Goal: Task Accomplishment & Management: Manage account settings

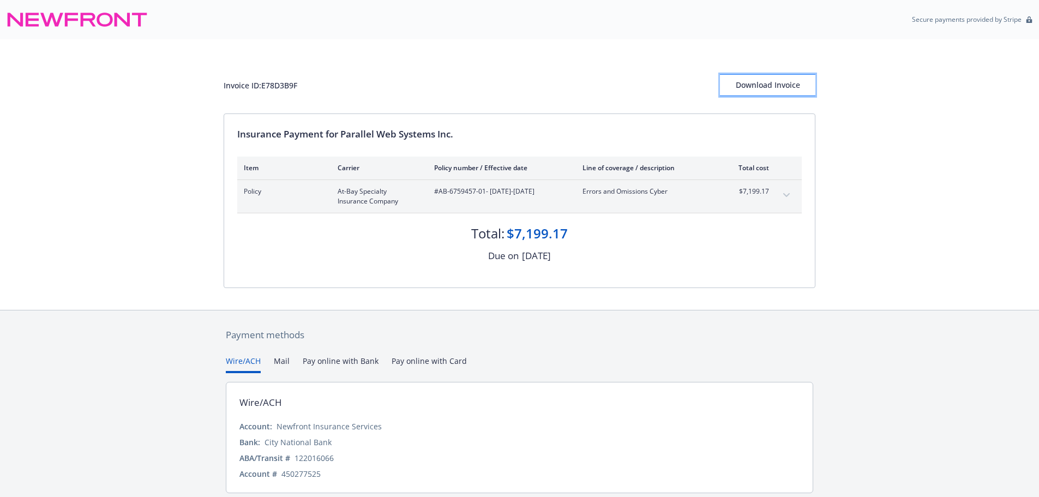
click at [770, 92] on div "Download Invoice" at bounding box center [767, 85] width 95 height 21
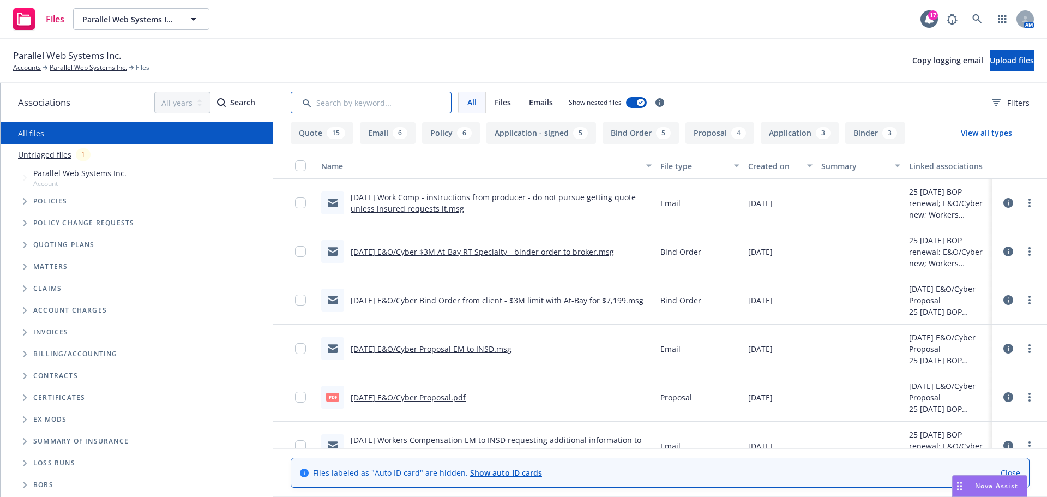
click at [344, 101] on input "Search by keyword..." at bounding box center [371, 103] width 161 height 22
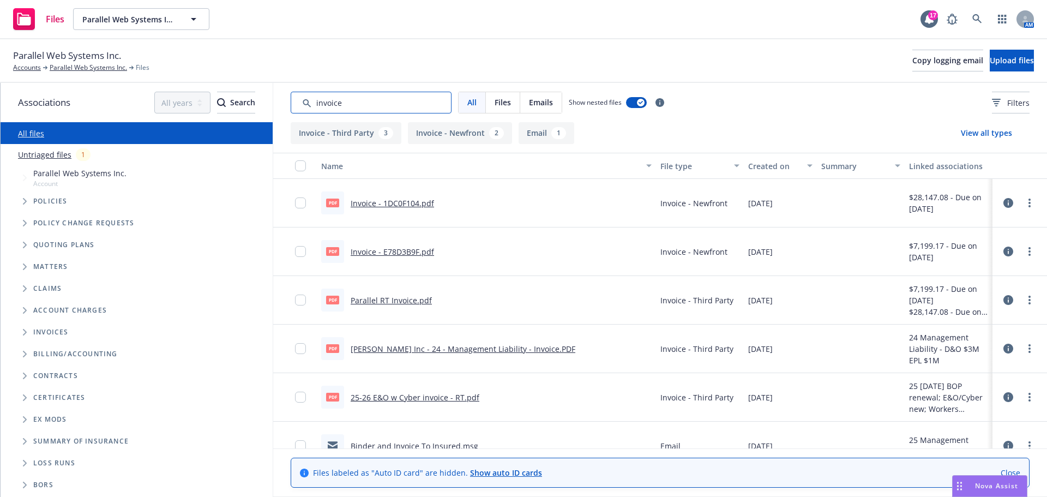
type input "invoice"
click at [368, 250] on link "Invoice - E78D3B9F.pdf" at bounding box center [392, 252] width 83 height 10
click at [978, 486] on span "Nova Assist" at bounding box center [996, 485] width 43 height 9
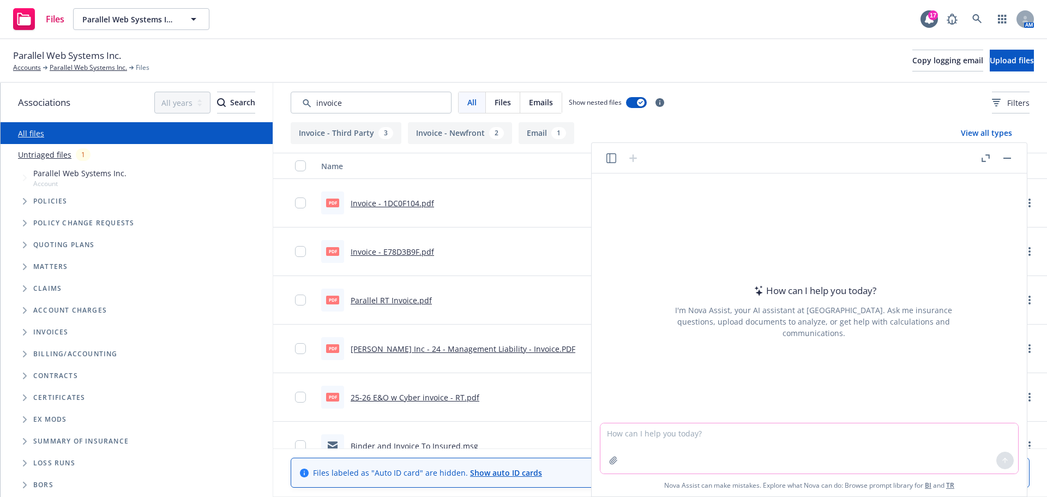
click at [683, 444] on textarea at bounding box center [810, 448] width 418 height 50
type textarea "h"
type textarea "create email to follow up on past due invoice"
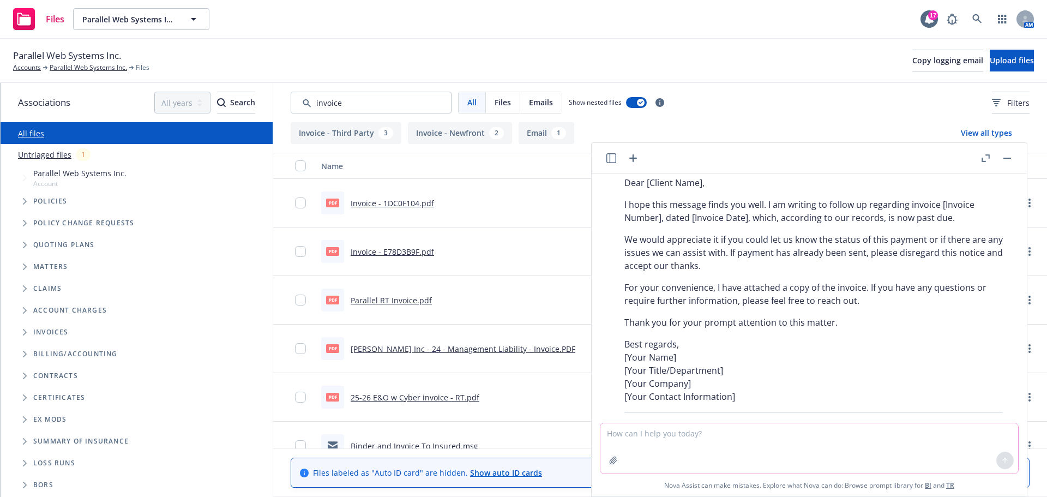
scroll to position [99, 0]
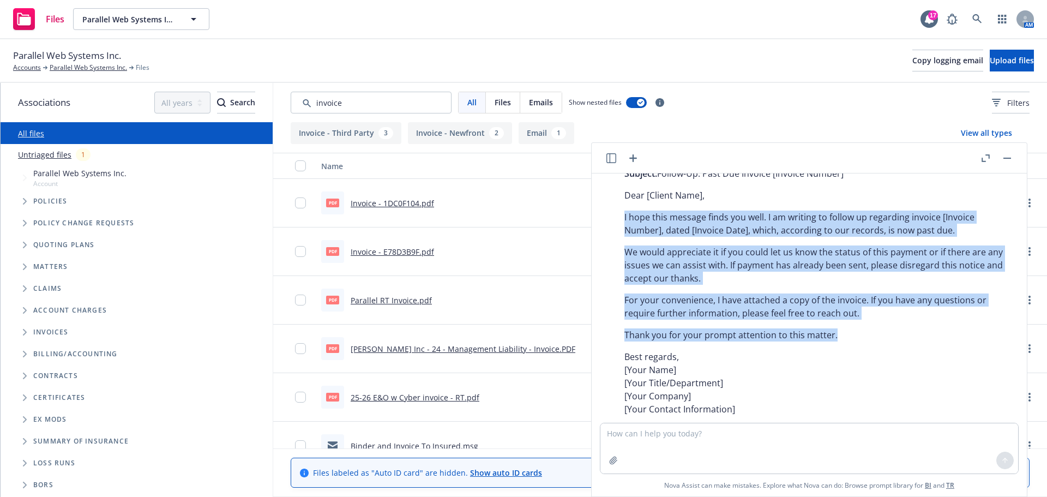
drag, startPoint x: 625, startPoint y: 212, endPoint x: 842, endPoint y: 333, distance: 248.1
click at [850, 343] on div "Certainly! Here’s a professional email template you can use to follow up on a p…" at bounding box center [814, 284] width 400 height 333
copy div "I hope this message finds you well. I am writing to follow up regarding invoice…"
click at [63, 67] on link "Parallel Web Systems Inc." at bounding box center [88, 68] width 77 height 10
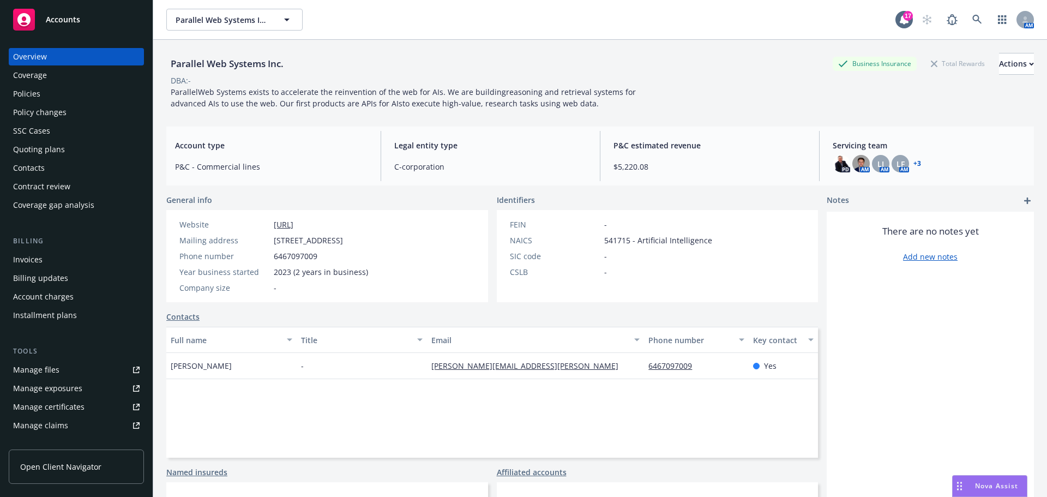
click at [37, 171] on div "Contacts" at bounding box center [29, 167] width 32 height 17
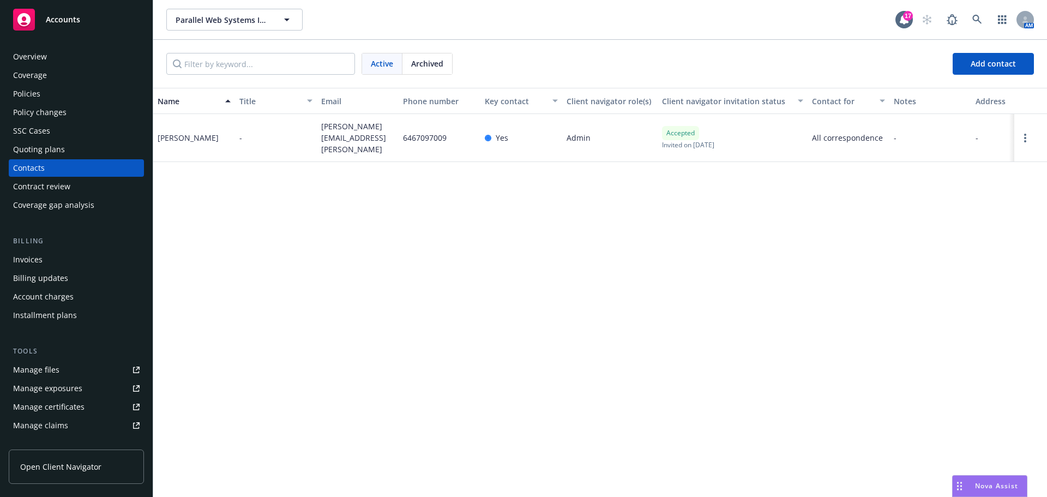
click at [59, 263] on div "Invoices" at bounding box center [76, 259] width 127 height 17
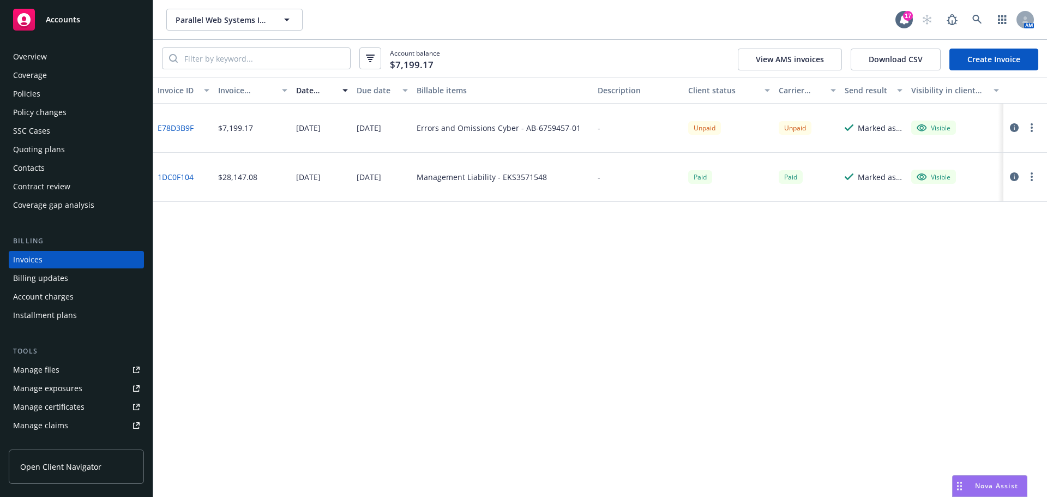
click at [40, 368] on div "Manage files" at bounding box center [36, 369] width 46 height 17
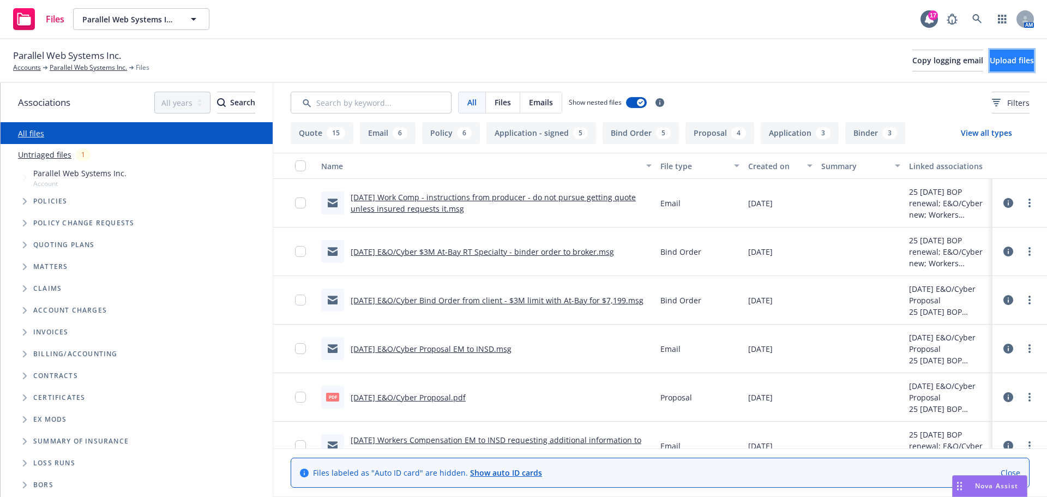
click at [1000, 61] on span "Upload files" at bounding box center [1012, 60] width 44 height 10
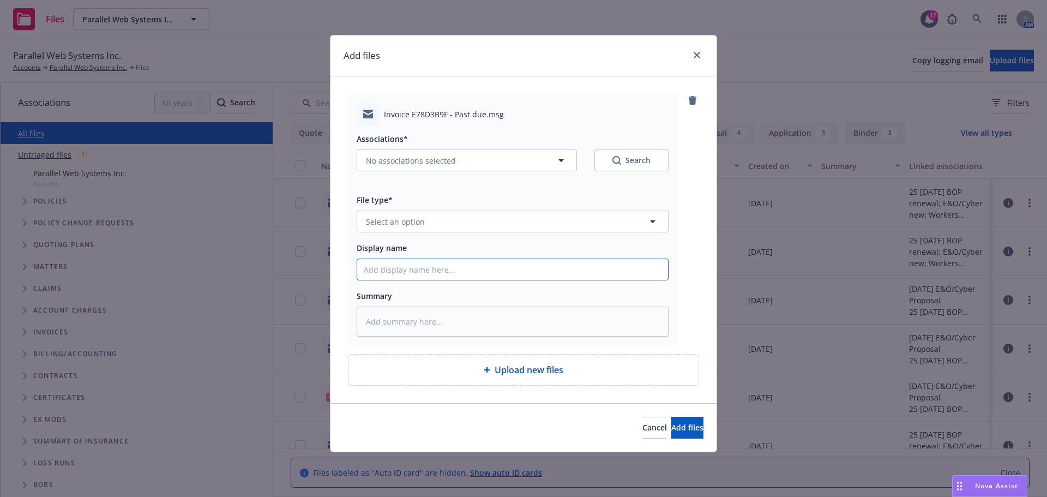
click at [395, 267] on input "Display name" at bounding box center [512, 269] width 311 height 21
paste input "invoice E78D3B9F"
type textarea "x"
type input "invoice E78D3B9F"
type textarea "x"
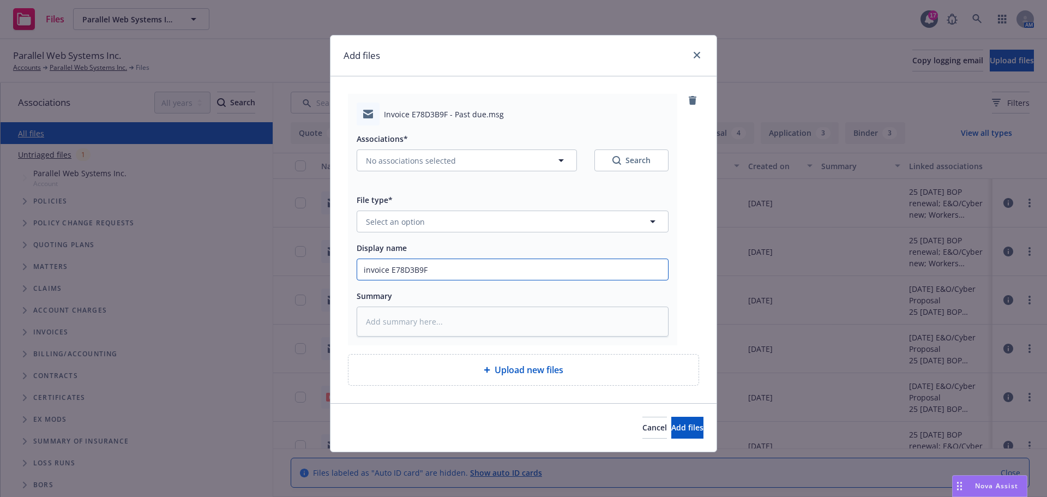
type input "nvoice E78D3B9F"
type textarea "x"
type input "Invoice E78D3B9F"
type textarea "x"
type input "Invoice E78D3B9F"
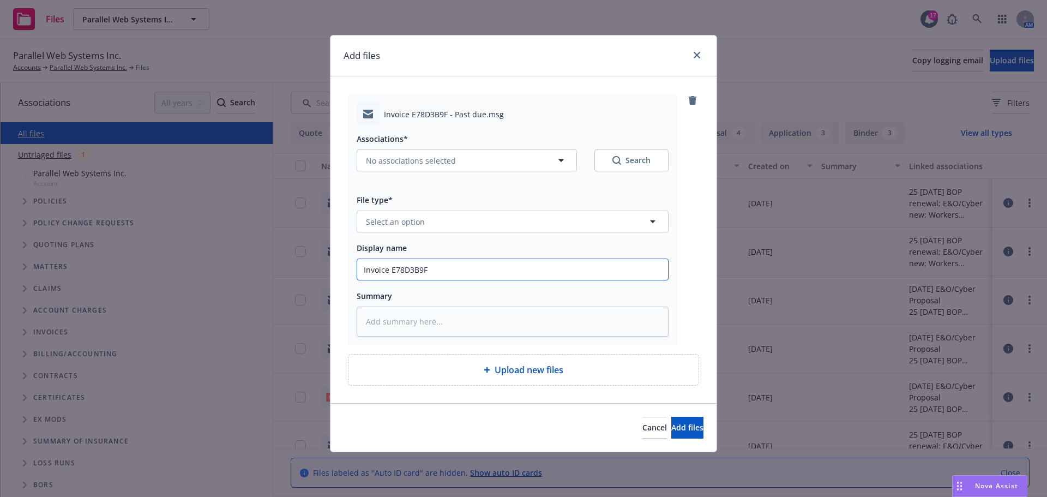
type textarea "x"
type input "Invoice E78D3B9F -"
type textarea "x"
type input "Invoice E78D3B9F -"
type textarea "x"
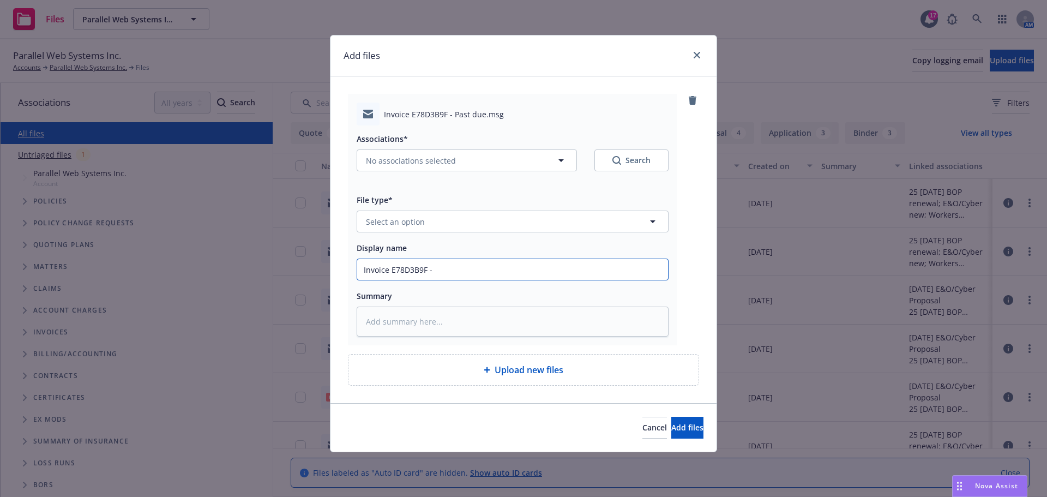
type input "Invoice E78D3B9F - f"
type textarea "x"
type input "Invoice E78D3B9F - f/"
type textarea "x"
type input "Invoice E78D3B9F - f/u"
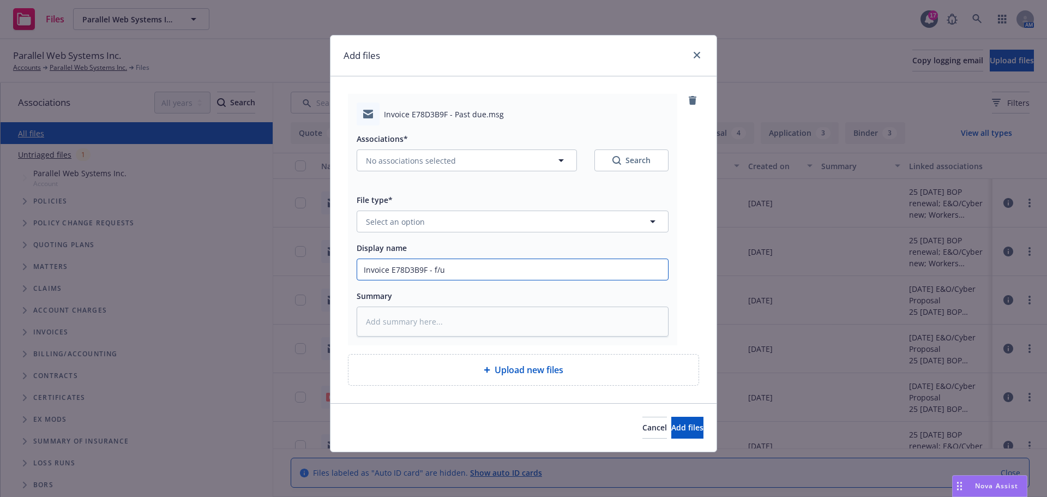
type textarea "x"
type input "Invoice E78D3B9F - f/u"
type textarea "x"
type input "Invoice E78D3B9F - f/u f"
type textarea "x"
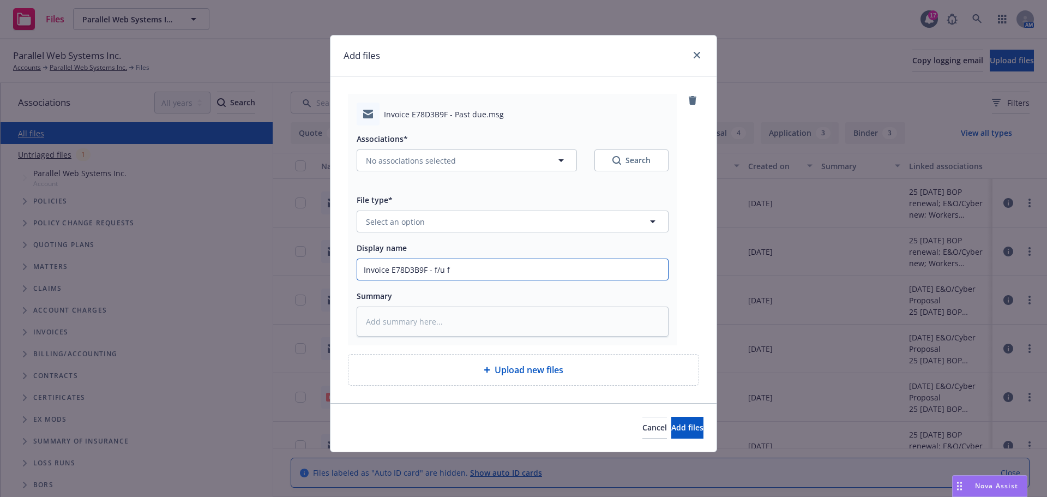
type input "Invoice E78D3B9F - f/u fo"
type textarea "x"
type input "Invoice E78D3B9F - f/u for"
type textarea "x"
type input "Invoice E78D3B9F - f/u for"
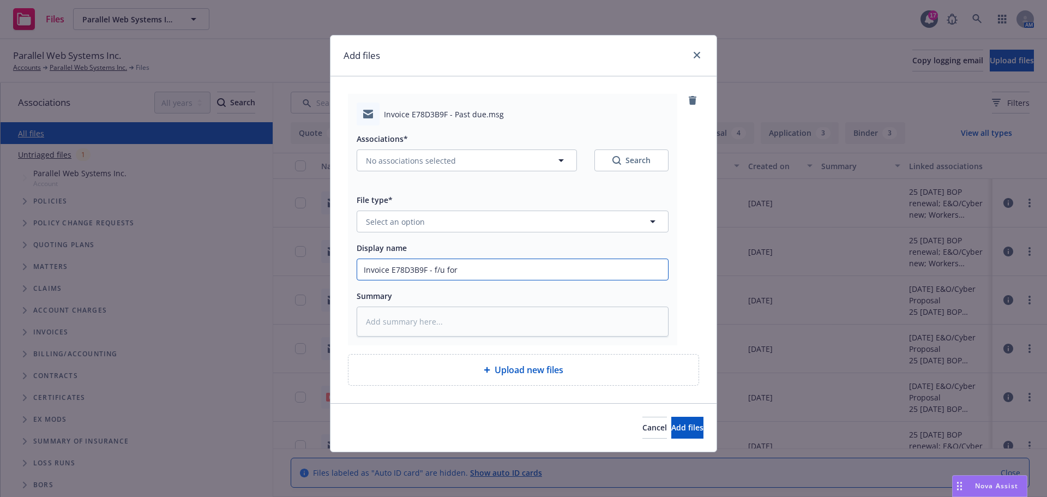
type textarea "x"
type input "Invoice E78D3B9F - f/u for p"
type textarea "x"
type input "Invoice E78D3B9F - f/u for pa"
type textarea "x"
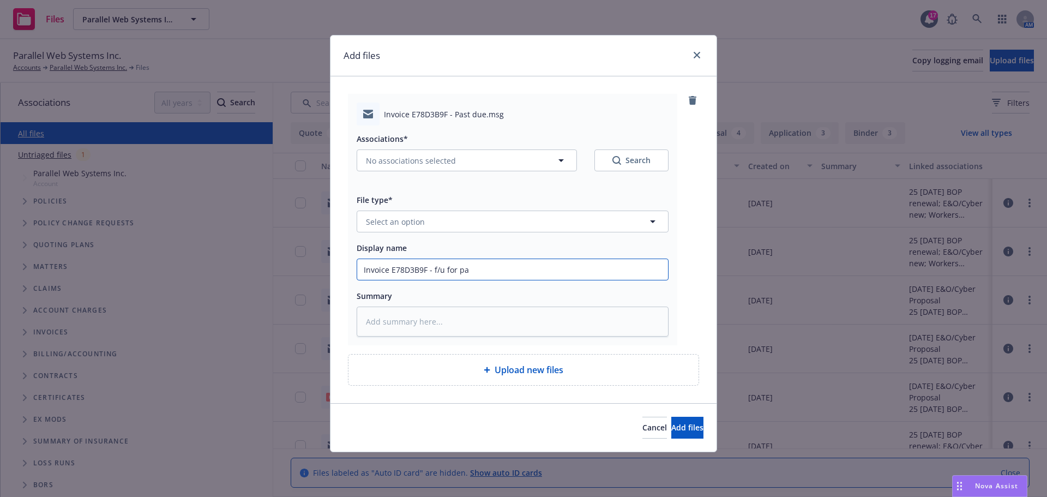
type input "Invoice E78D3B9F - f/u for pay"
type textarea "x"
type input "Invoice E78D3B9F - f/u for paym"
type textarea "x"
type input "Invoice E78D3B9F - f/u for payme"
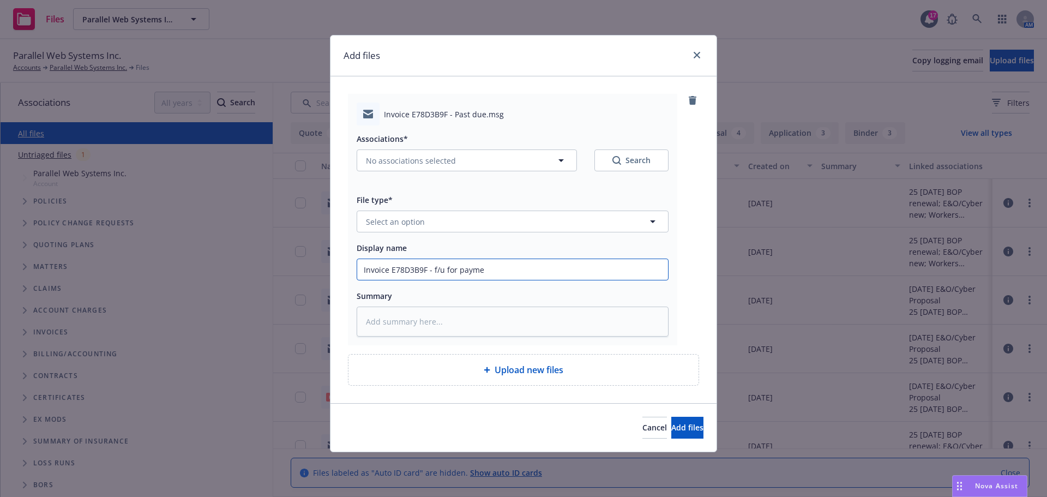
type textarea "x"
type input "Invoice E78D3B9F - f/u for paymen"
type textarea "x"
type input "Invoice E78D3B9F - f/u for payment"
type textarea "x"
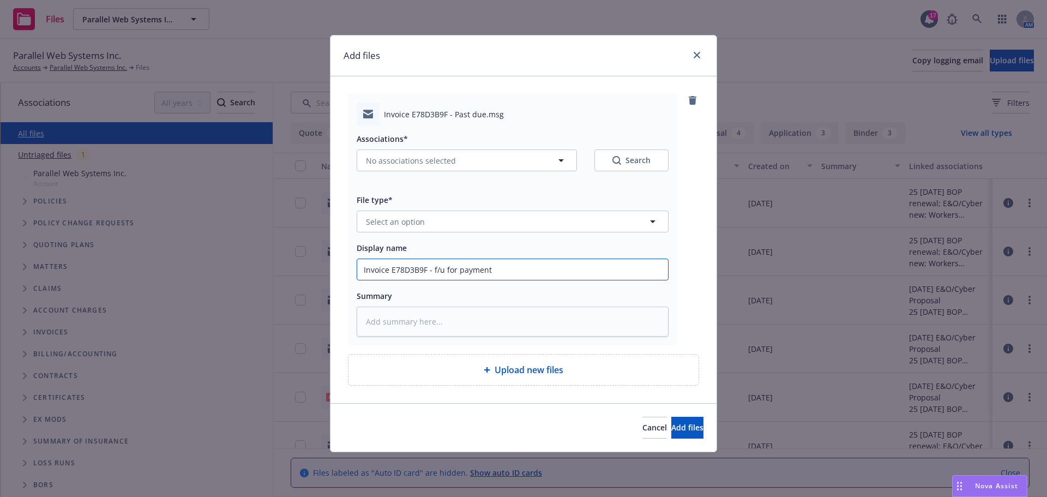
type input "Invoice E78D3B9F - f/u for payment"
type textarea "x"
type input "Invoice E78D3B9F - f/u for payment E"
type textarea "x"
type input "Invoice E78D3B9F - f/u for payment EM"
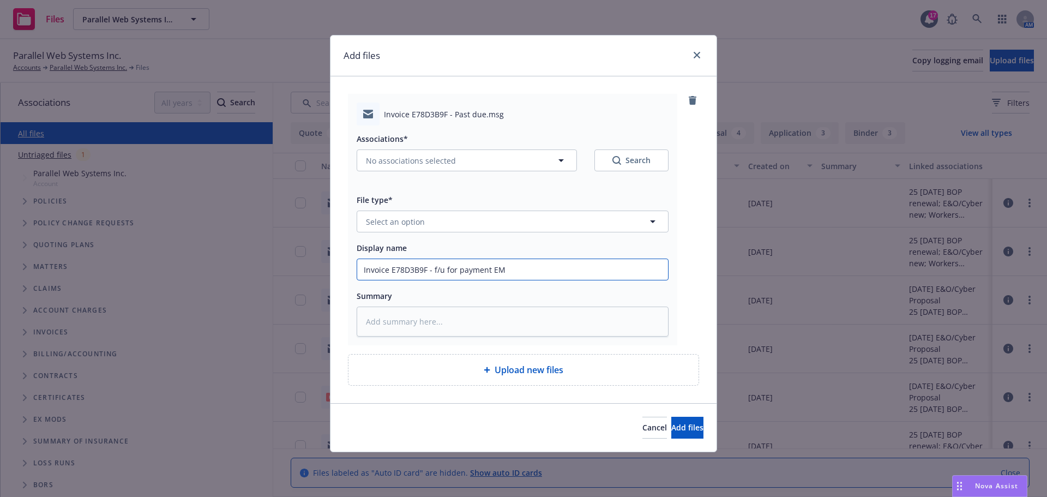
type textarea "x"
type input "Invoice E78D3B9F - f/u for payment EM"
type textarea "x"
type input "Invoice E78D3B9F - f/u for payment EM t"
type textarea "x"
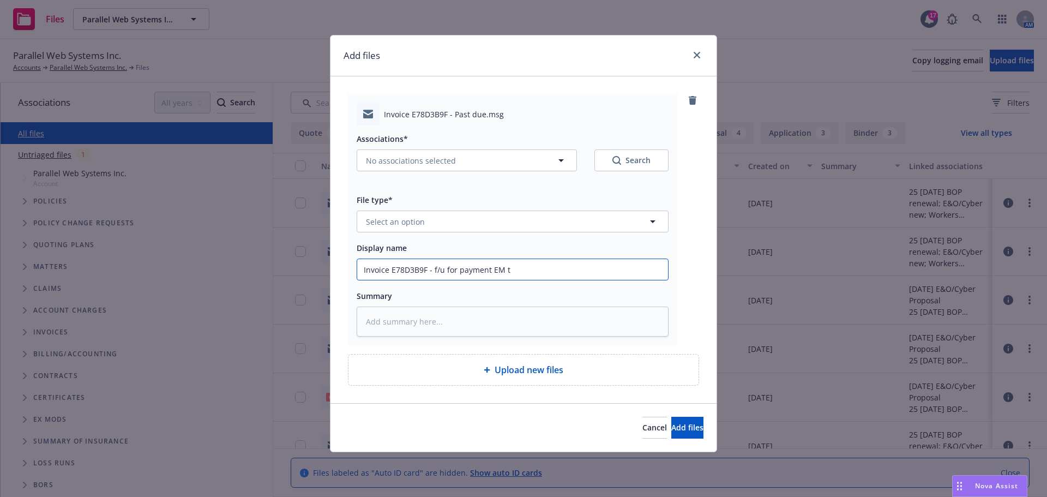
type input "Invoice E78D3B9F - f/u for payment EM to"
type textarea "x"
type input "Invoice E78D3B9F - f/u for payment EM to"
type textarea "x"
type input "Invoice E78D3B9F - f/u for payment EM to I"
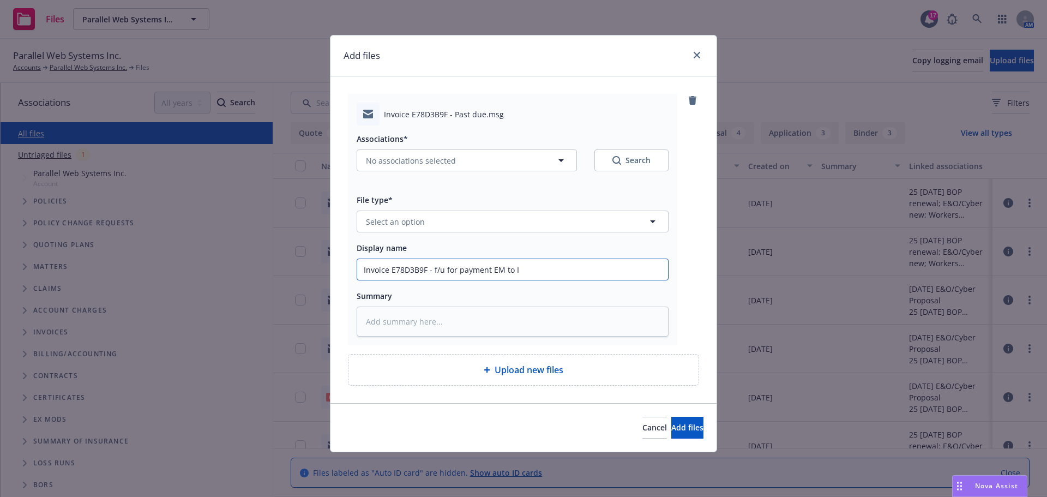
type textarea "x"
type input "Invoice E78D3B9F - f/u for payment EM to IN"
type textarea "x"
type input "Invoice E78D3B9F - f/u for payment EM to INS"
type textarea "x"
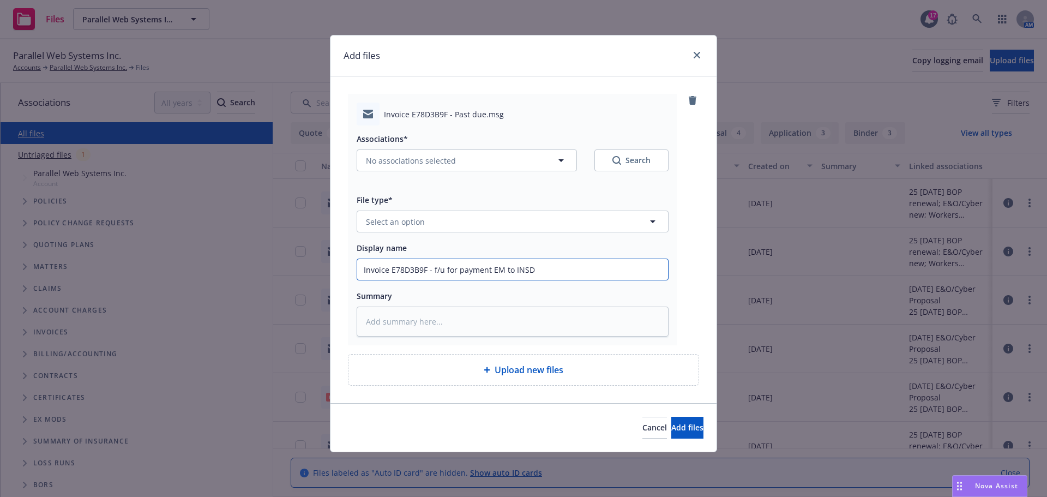
type input "Invoice E78D3B9F - f/u for payment EM to INSD"
click at [382, 219] on span "Select an option" at bounding box center [395, 221] width 59 height 11
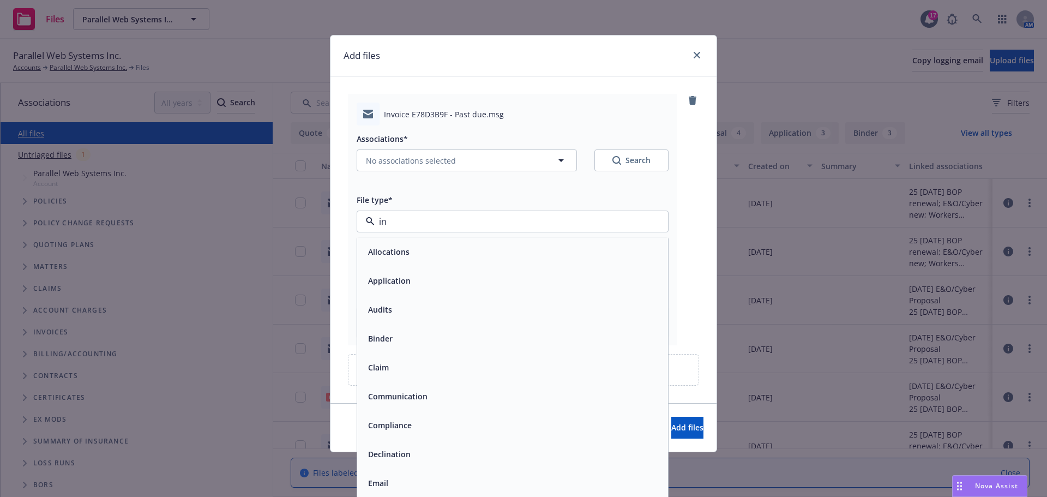
type input "inv"
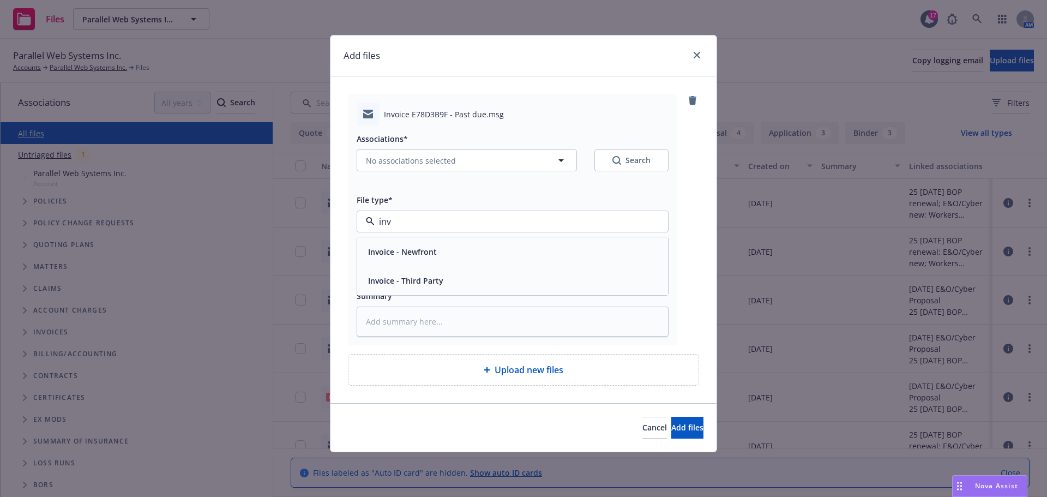
click at [381, 252] on span "Invoice - Newfront" at bounding box center [402, 251] width 69 height 11
click at [564, 158] on icon "button" at bounding box center [561, 160] width 13 height 13
type textarea "x"
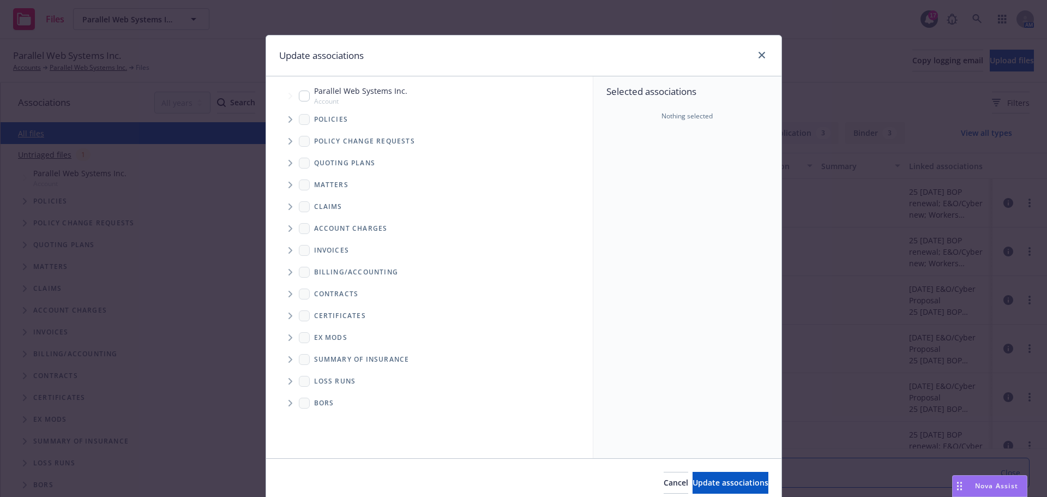
click at [289, 118] on icon "Tree Example" at bounding box center [291, 119] width 4 height 7
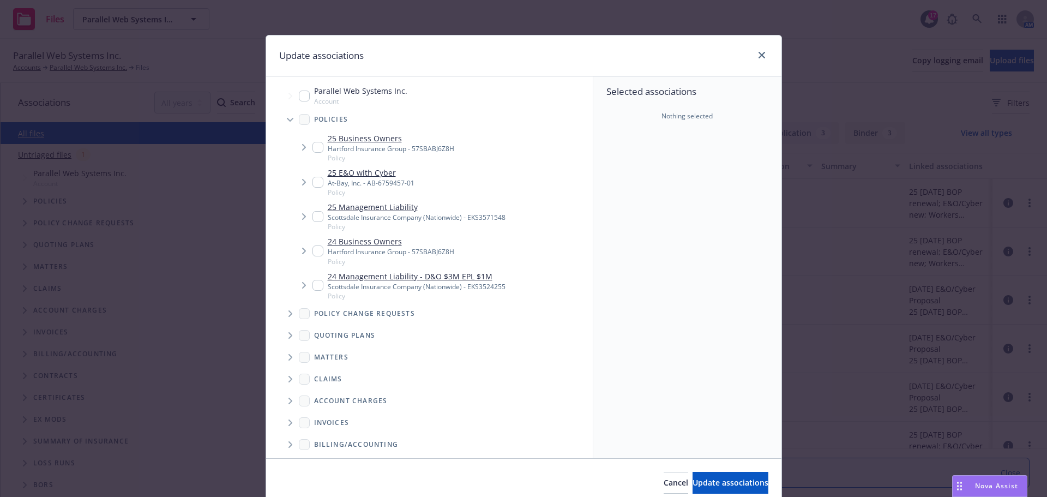
click at [316, 181] on input "Tree Example" at bounding box center [318, 182] width 11 height 11
checkbox input "true"
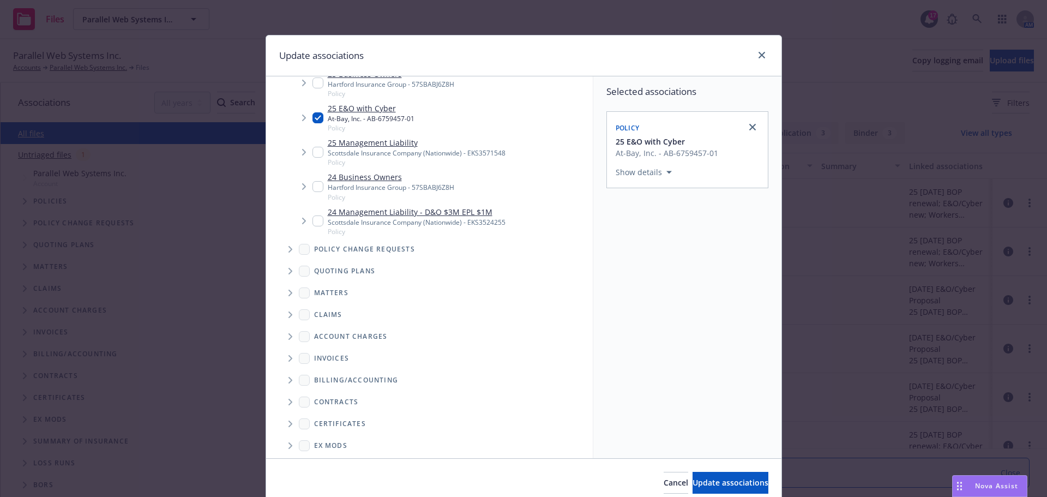
scroll to position [135, 0]
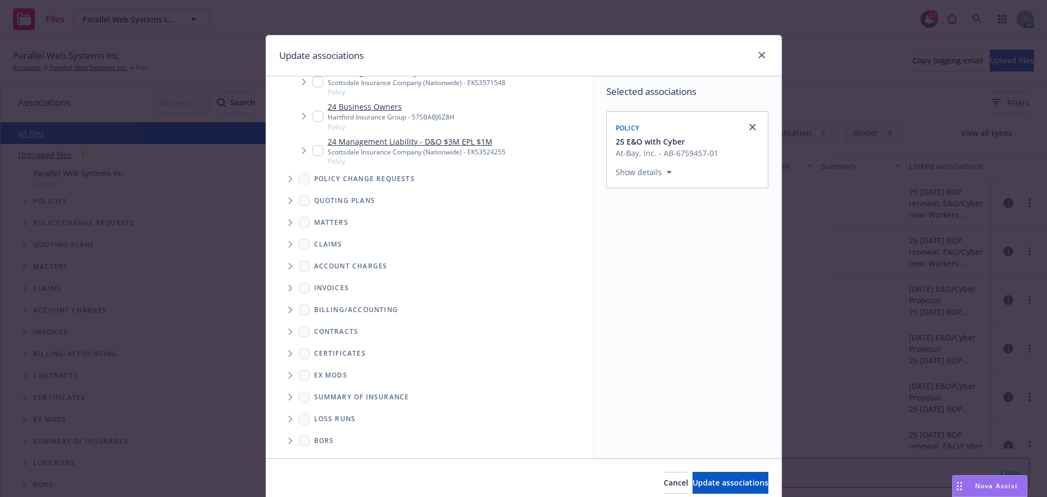
click at [289, 289] on icon "Tree Example" at bounding box center [291, 288] width 4 height 7
click at [315, 317] on input "Tree Example" at bounding box center [319, 316] width 11 height 11
checkbox input "true"
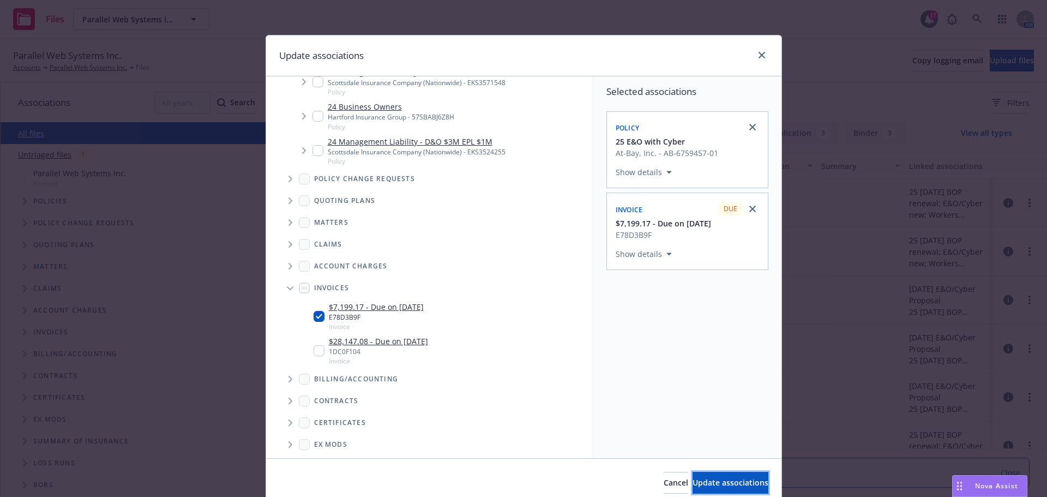
click at [706, 480] on span "Update associations" at bounding box center [731, 482] width 76 height 10
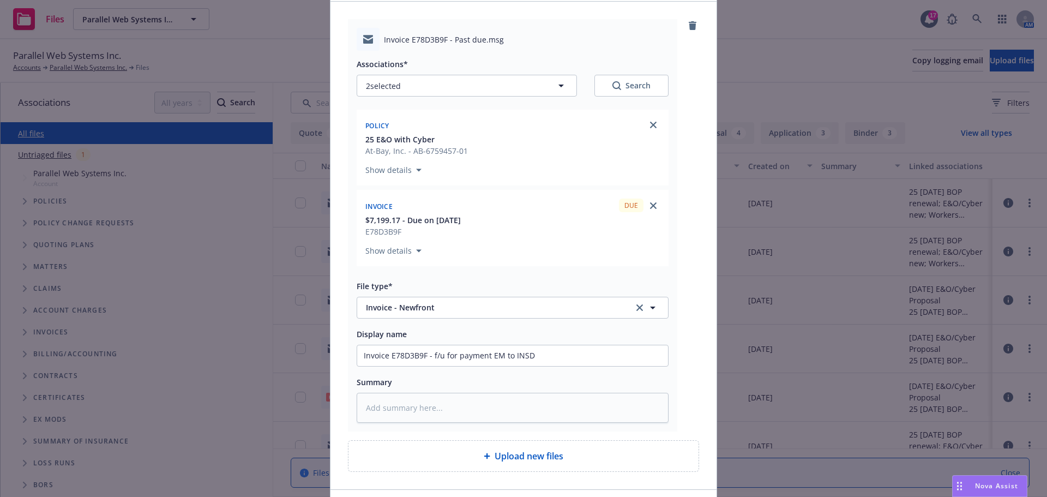
scroll to position [151, 0]
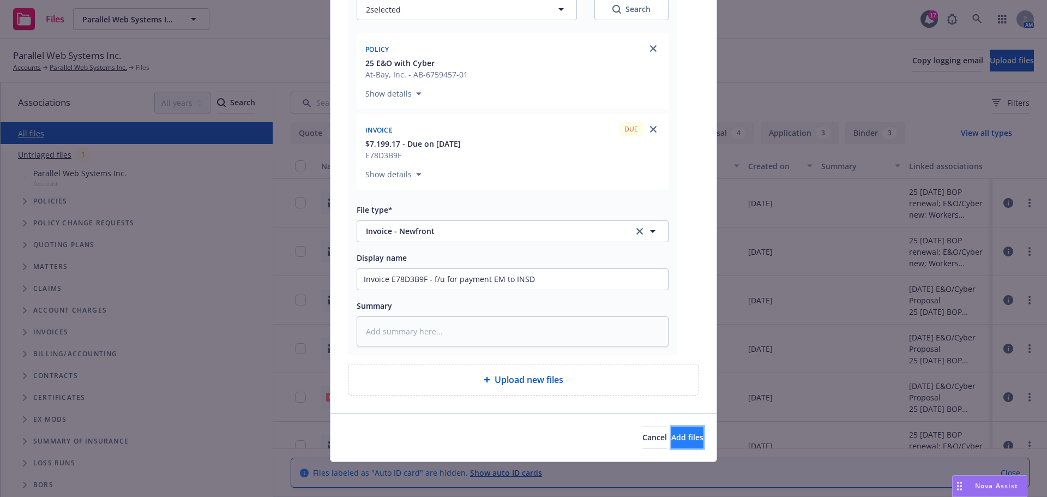
click at [672, 435] on span "Add files" at bounding box center [688, 437] width 32 height 10
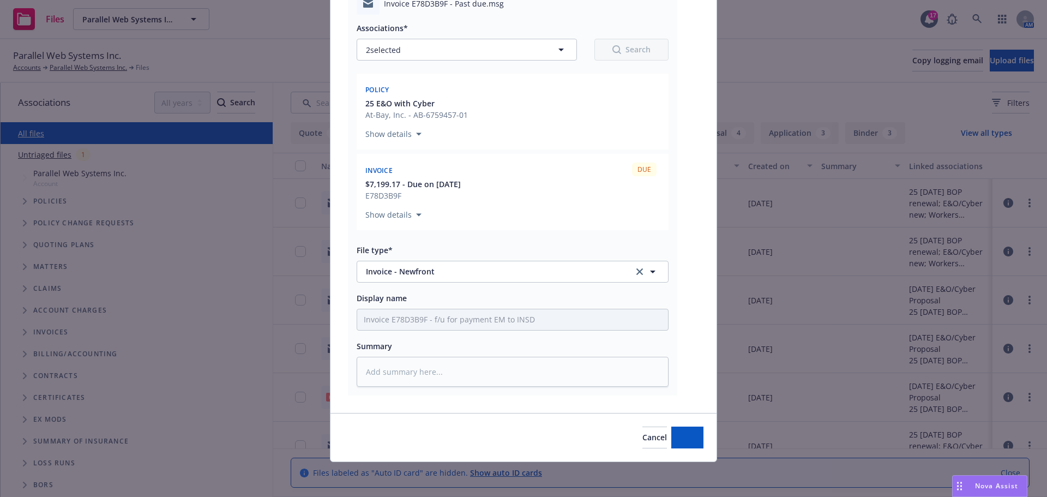
scroll to position [111, 0]
type textarea "x"
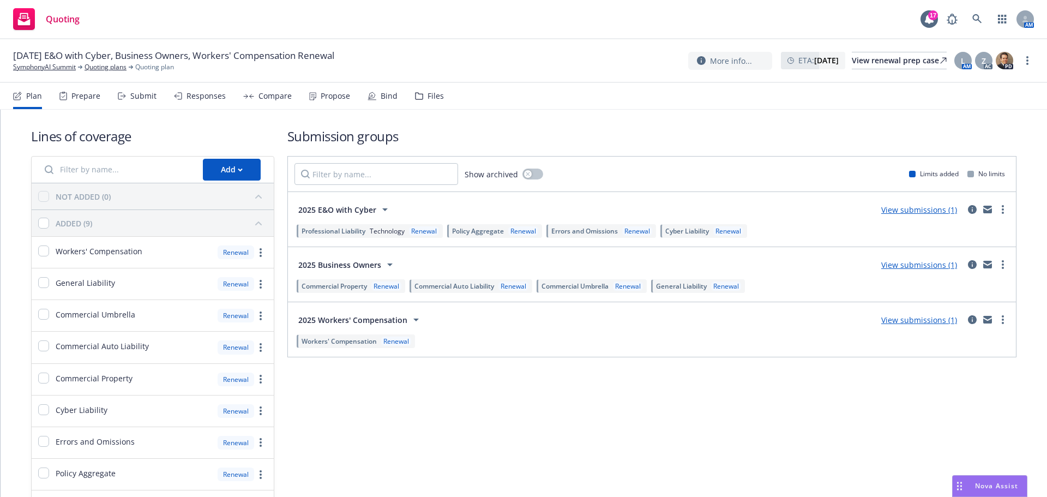
click at [145, 97] on div "Submit" at bounding box center [143, 96] width 26 height 9
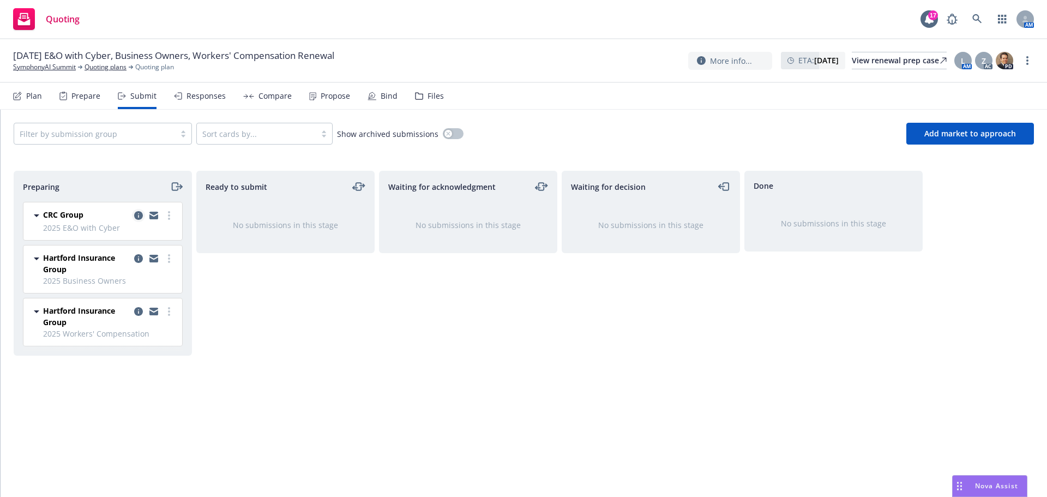
click at [139, 215] on icon "copy logging email" at bounding box center [138, 215] width 9 height 9
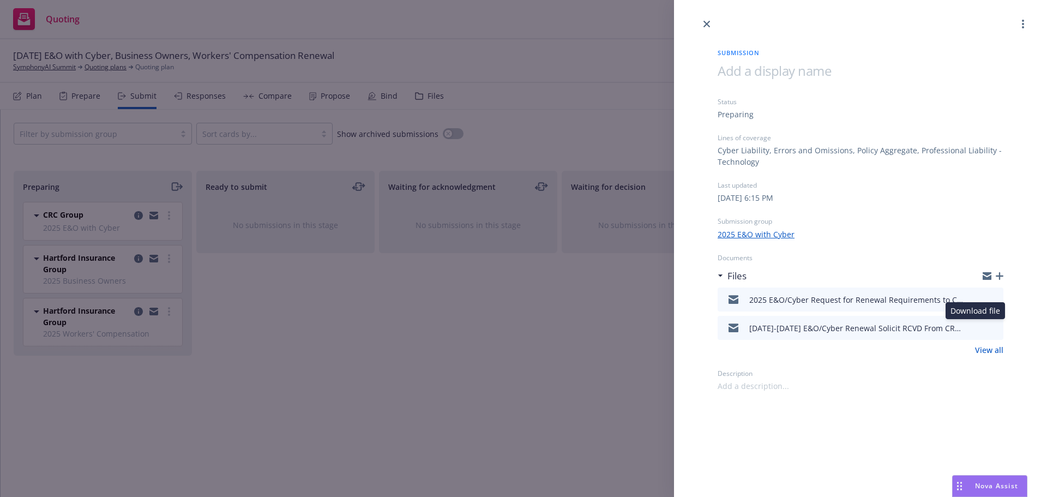
click at [975, 327] on icon "download file" at bounding box center [975, 326] width 9 height 9
click at [996, 327] on icon "preview file" at bounding box center [993, 327] width 10 height 8
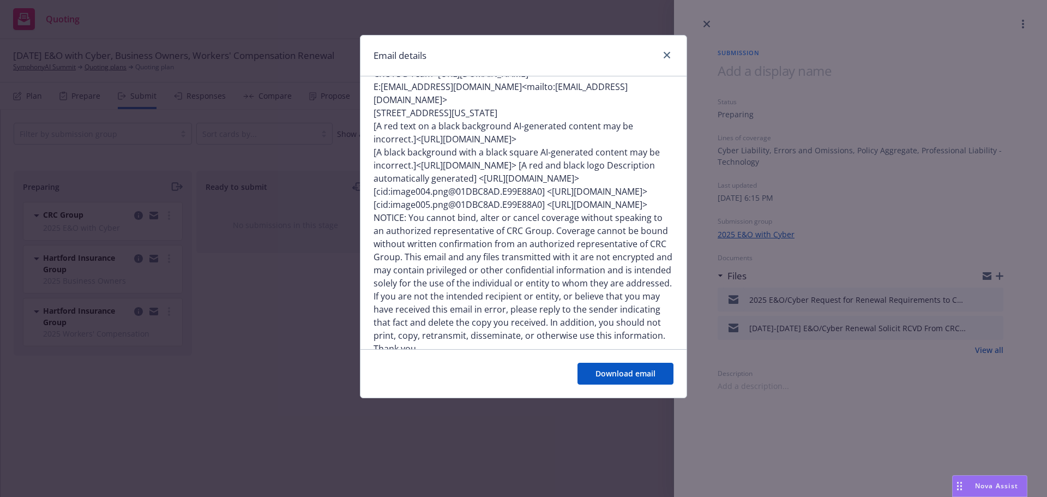
scroll to position [470, 0]
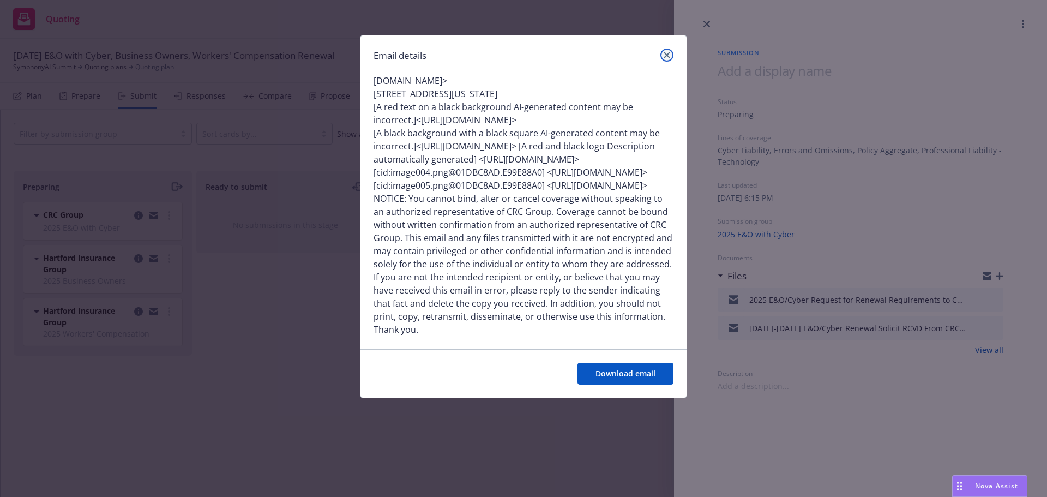
click at [667, 55] on icon "close" at bounding box center [667, 55] width 7 height 7
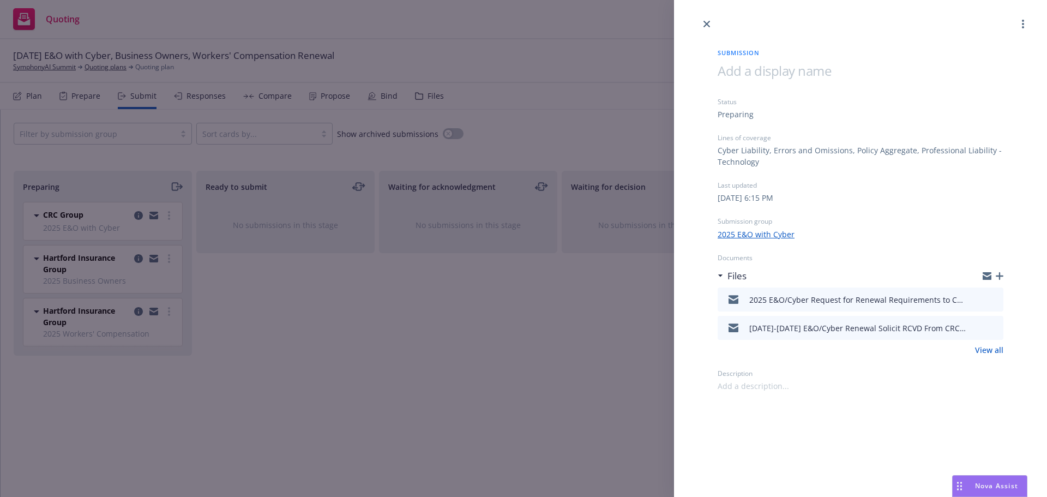
click at [993, 300] on icon "preview file" at bounding box center [993, 299] width 10 height 8
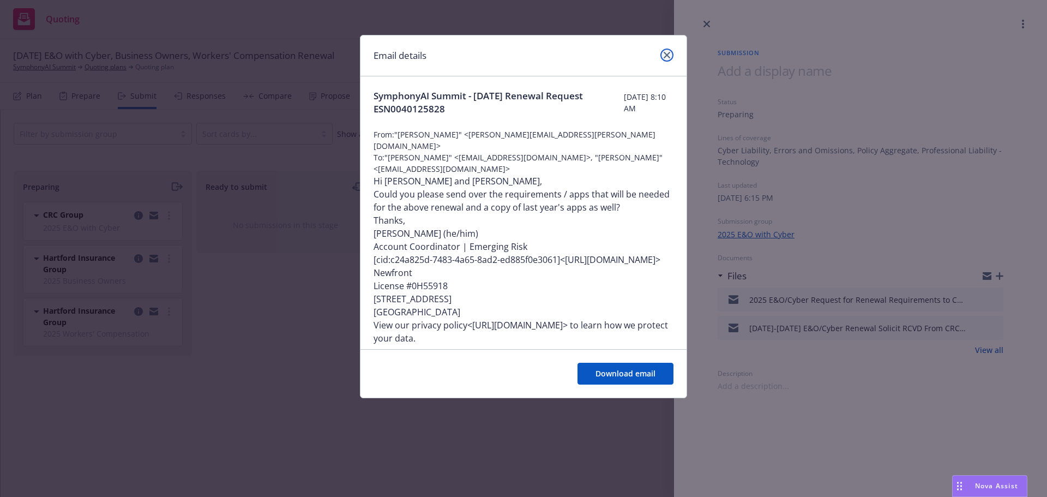
click at [666, 50] on link "close" at bounding box center [667, 55] width 13 height 13
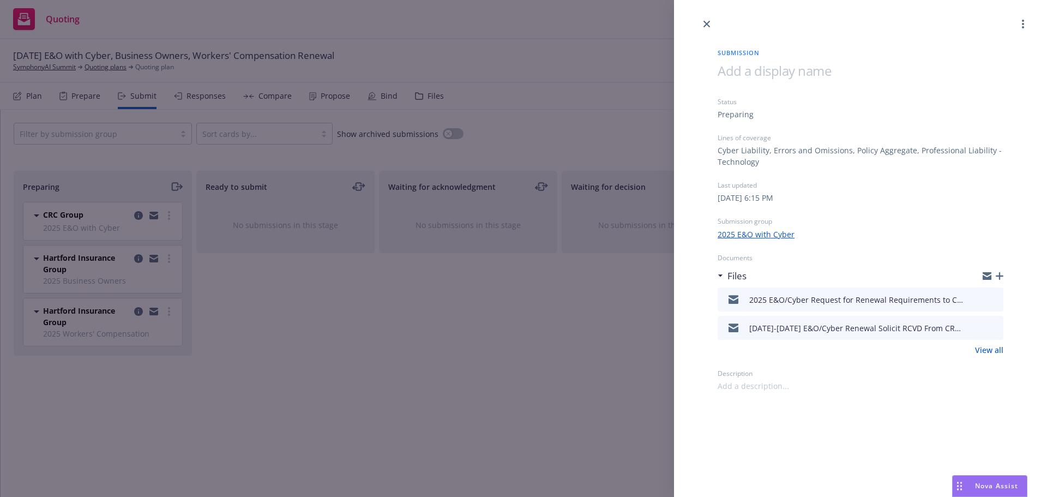
click at [995, 326] on icon "preview file" at bounding box center [993, 327] width 10 height 8
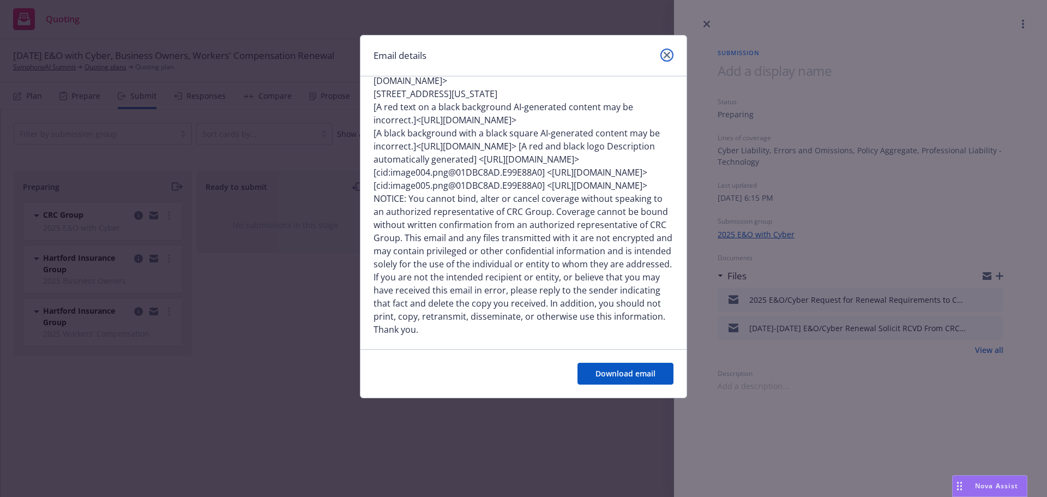
drag, startPoint x: 664, startPoint y: 52, endPoint x: 673, endPoint y: 41, distance: 13.6
click at [664, 52] on icon "close" at bounding box center [667, 55] width 7 height 7
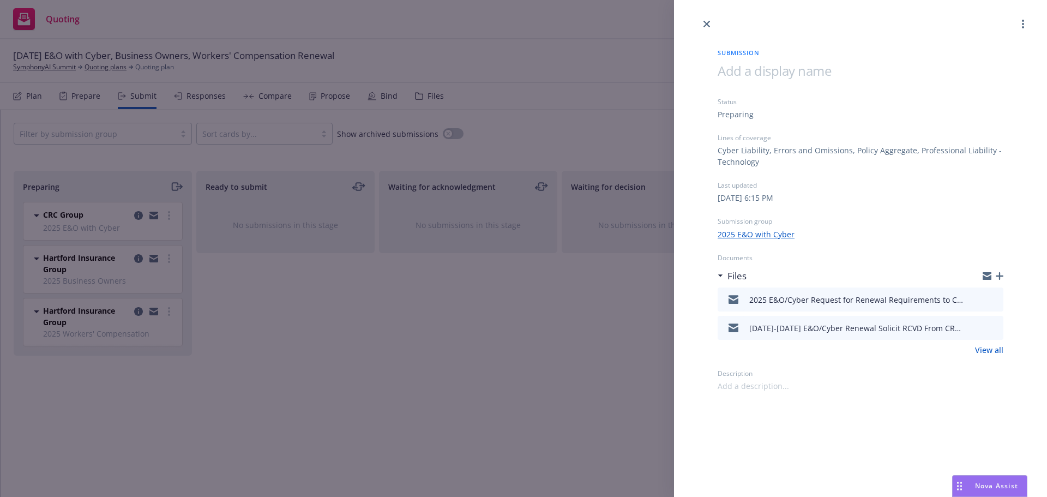
click at [979, 327] on icon "download file" at bounding box center [975, 326] width 9 height 9
click at [709, 25] on icon "close" at bounding box center [707, 24] width 7 height 7
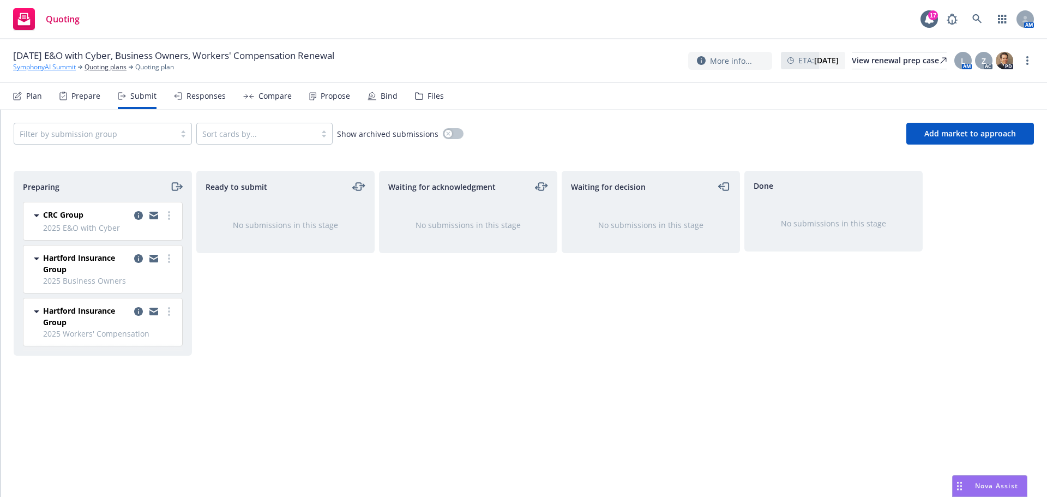
click at [55, 64] on link "SymphonyAI Summit" at bounding box center [44, 67] width 63 height 10
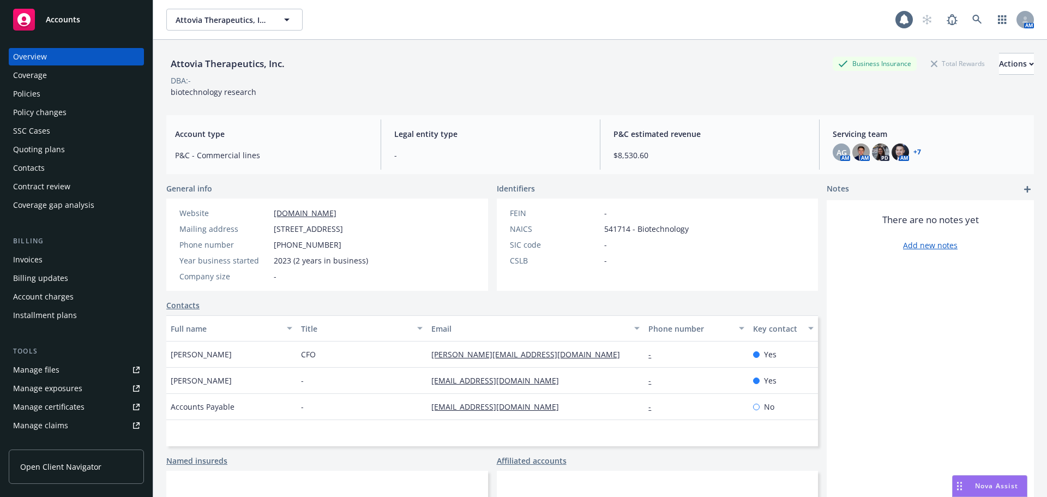
click at [32, 95] on div "Policies" at bounding box center [26, 93] width 27 height 17
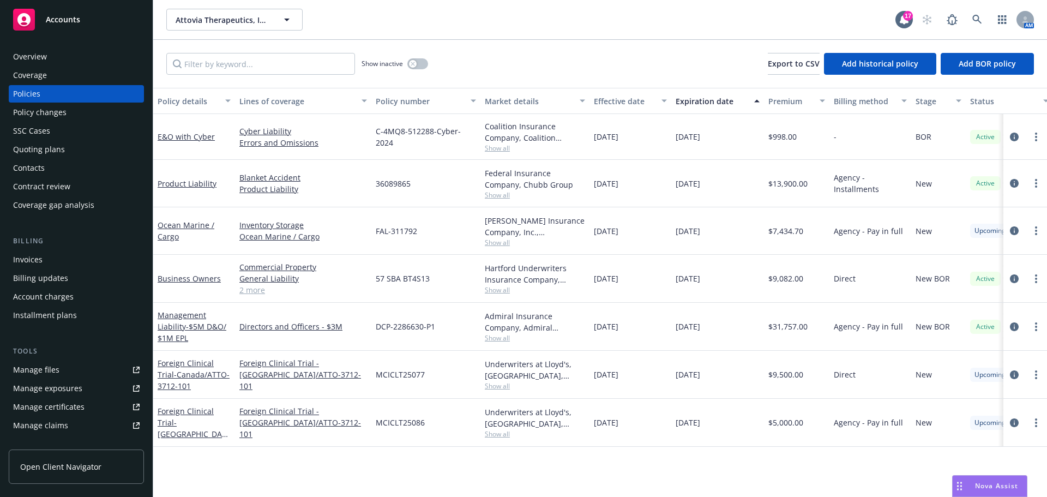
click at [52, 146] on div "Quoting plans" at bounding box center [39, 149] width 52 height 17
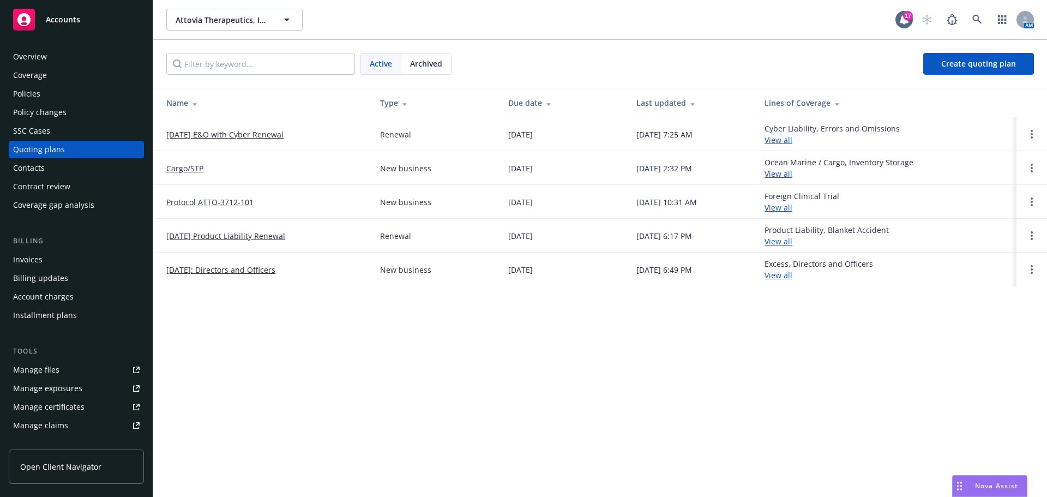
click at [29, 94] on div "Policies" at bounding box center [26, 93] width 27 height 17
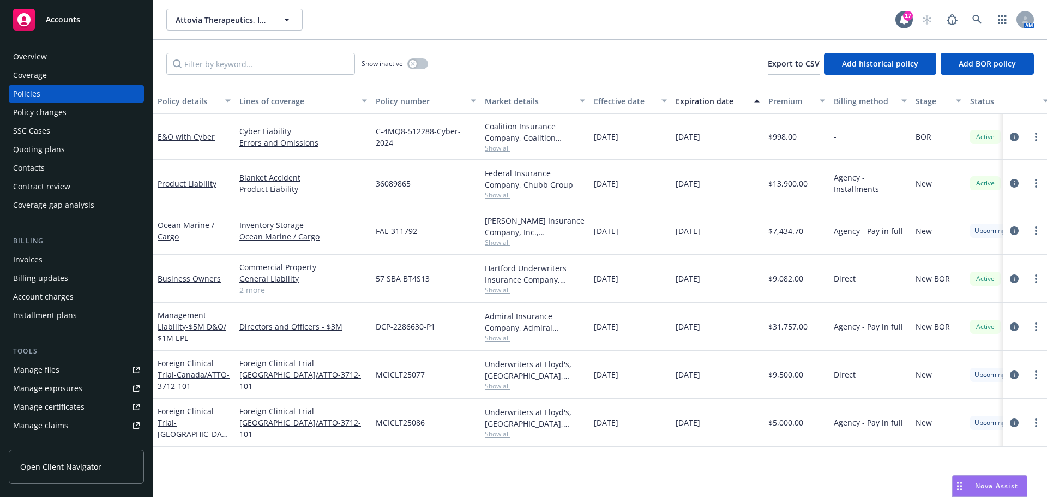
click at [57, 151] on div "Quoting plans" at bounding box center [39, 149] width 52 height 17
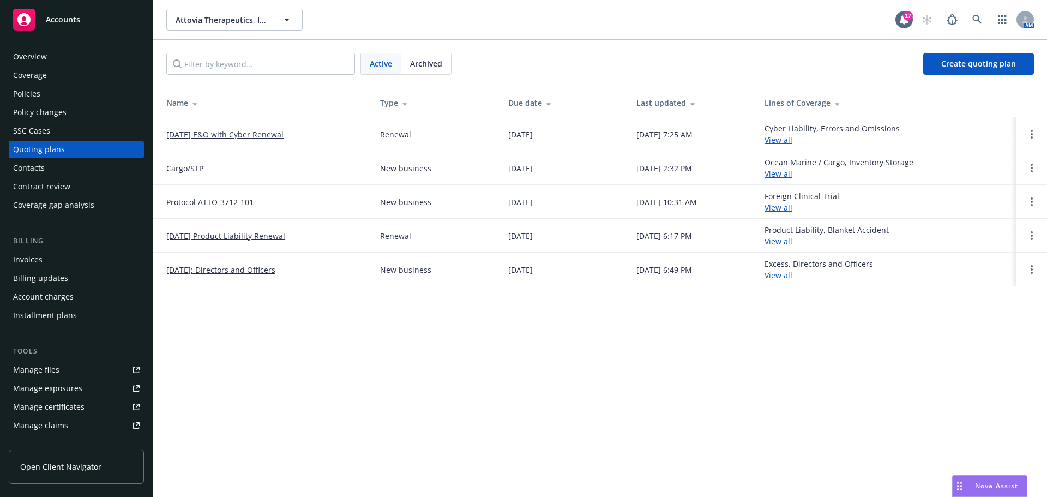
click at [225, 133] on link "[DATE] E&O with Cyber Renewal" at bounding box center [224, 134] width 117 height 11
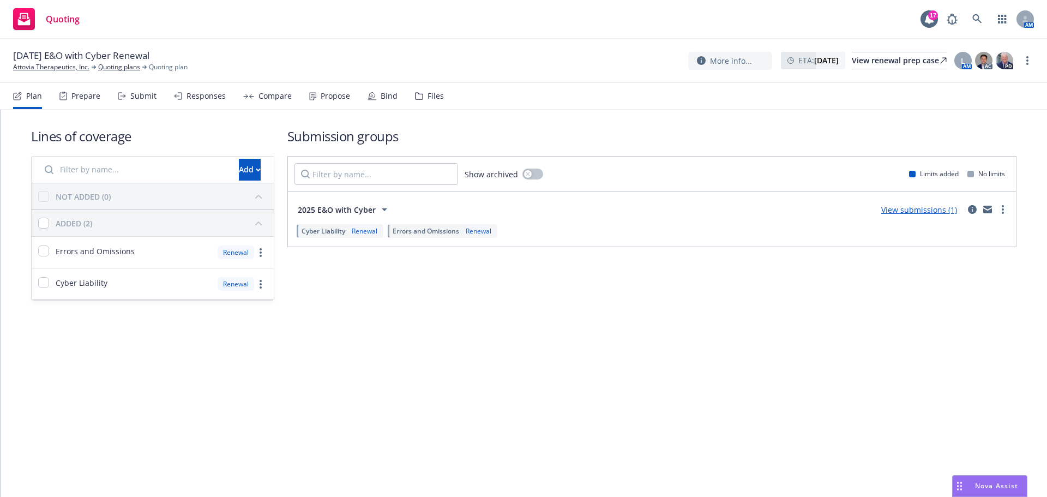
click at [133, 93] on div "Submit" at bounding box center [143, 96] width 26 height 9
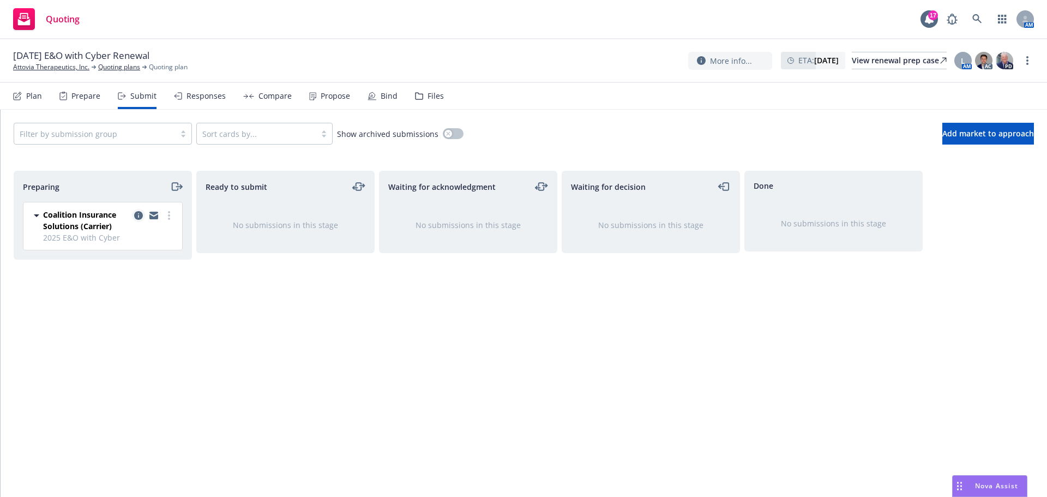
click at [141, 214] on icon "copy logging email" at bounding box center [138, 215] width 9 height 9
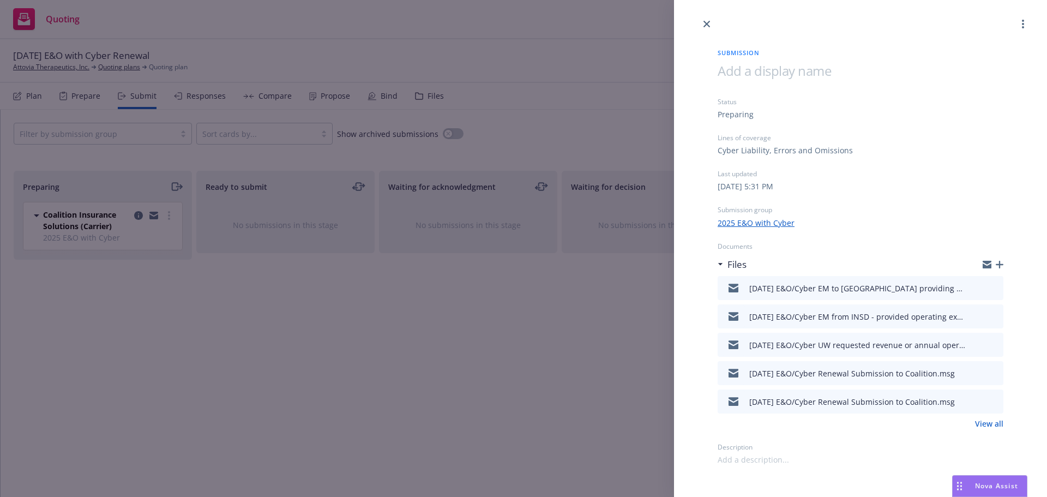
click at [995, 285] on icon "preview file" at bounding box center [993, 288] width 10 height 8
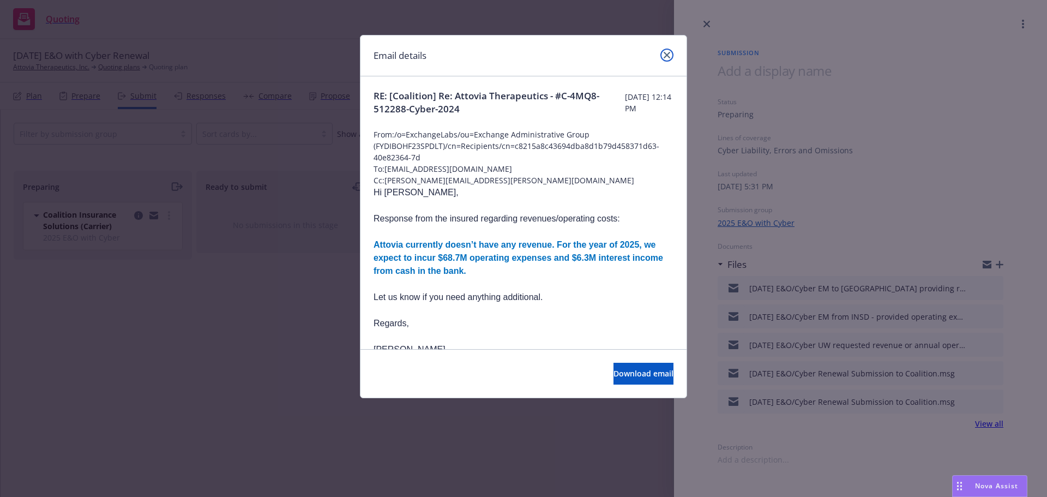
click at [668, 56] on icon "close" at bounding box center [667, 55] width 7 height 7
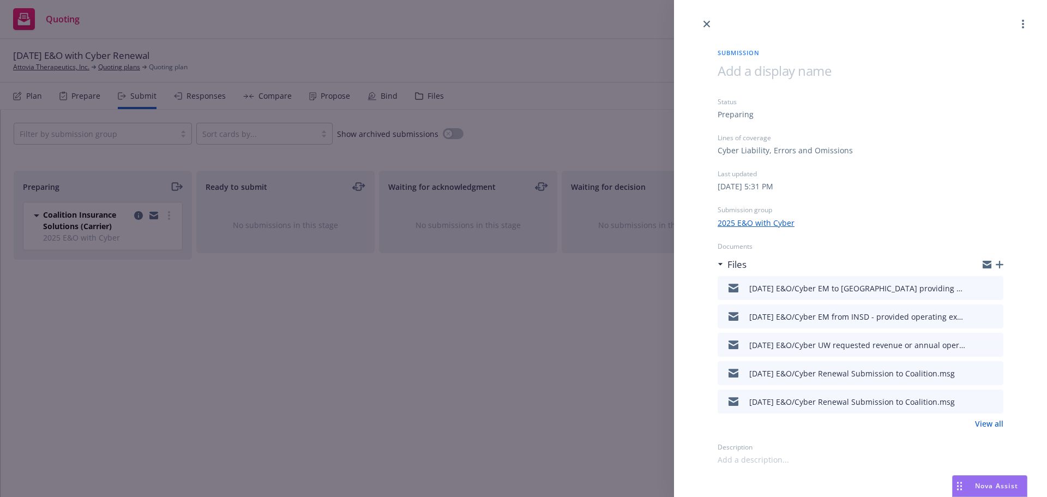
drag, startPoint x: 996, startPoint y: 289, endPoint x: 988, endPoint y: 291, distance: 8.3
click at [997, 289] on icon "preview file" at bounding box center [993, 288] width 10 height 8
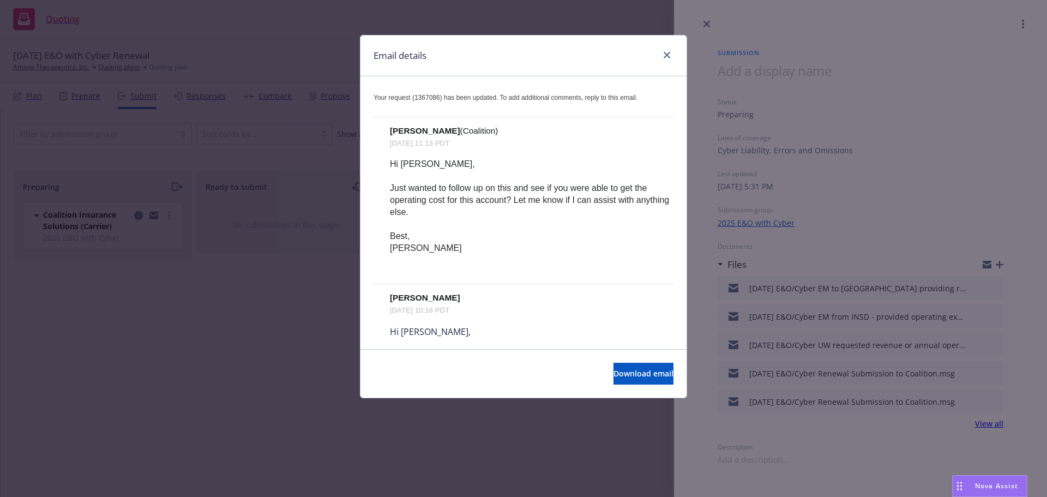
scroll to position [600, 0]
click at [664, 55] on link "close" at bounding box center [667, 55] width 13 height 13
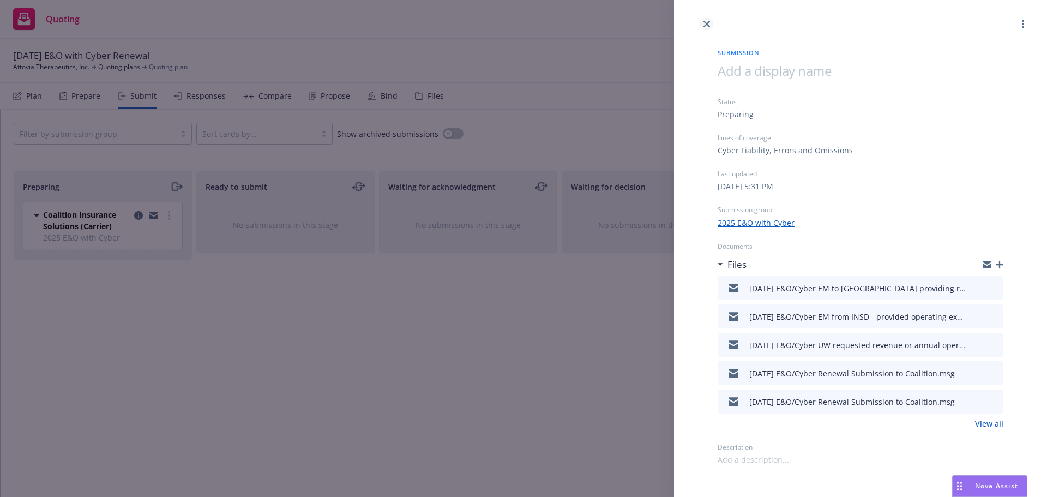
click at [705, 22] on icon "close" at bounding box center [707, 24] width 7 height 7
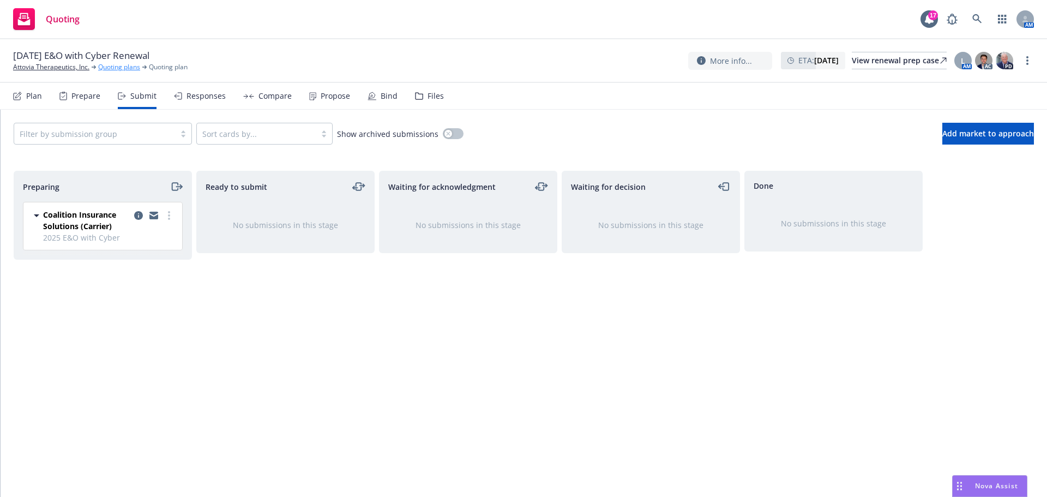
click at [119, 67] on link "Quoting plans" at bounding box center [119, 67] width 42 height 10
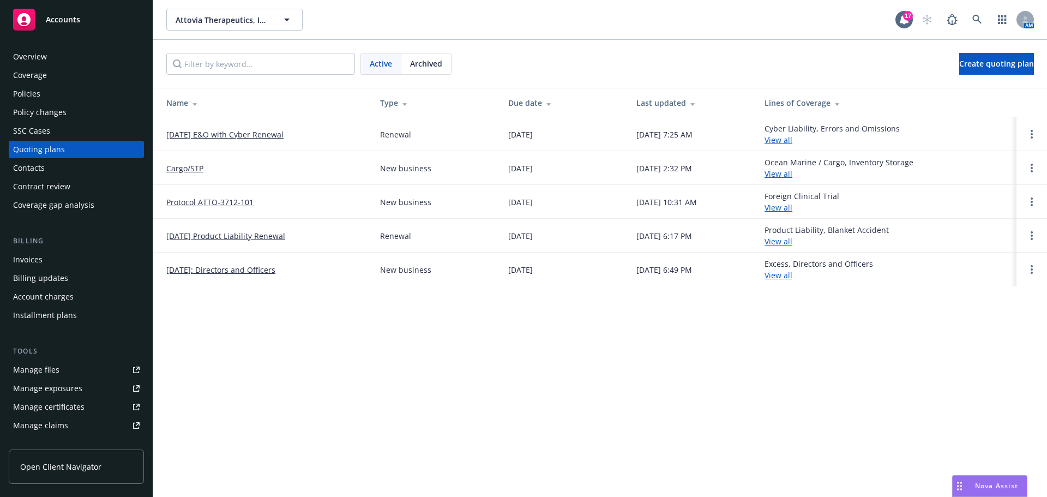
click at [241, 132] on link "[DATE] E&O with Cyber Renewal" at bounding box center [224, 134] width 117 height 11
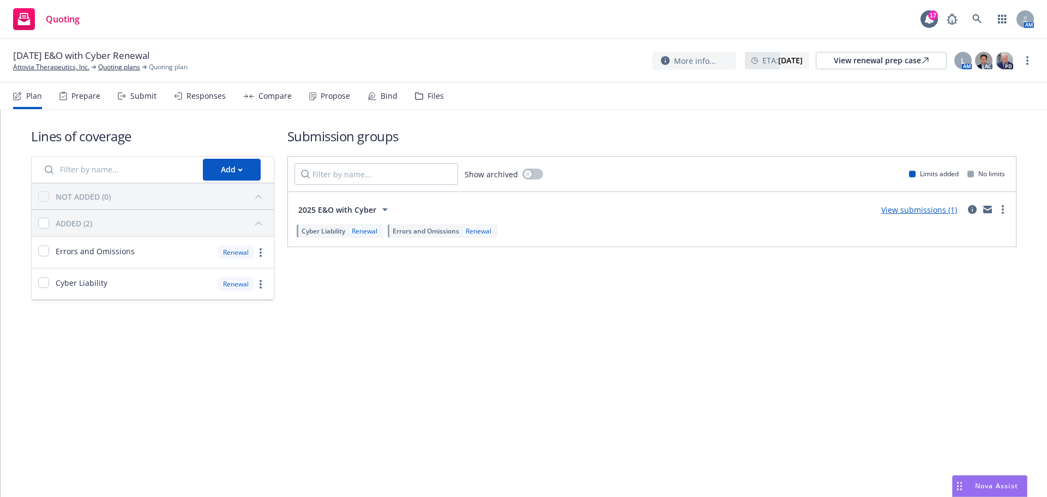
click at [139, 95] on div "Submit" at bounding box center [143, 96] width 26 height 9
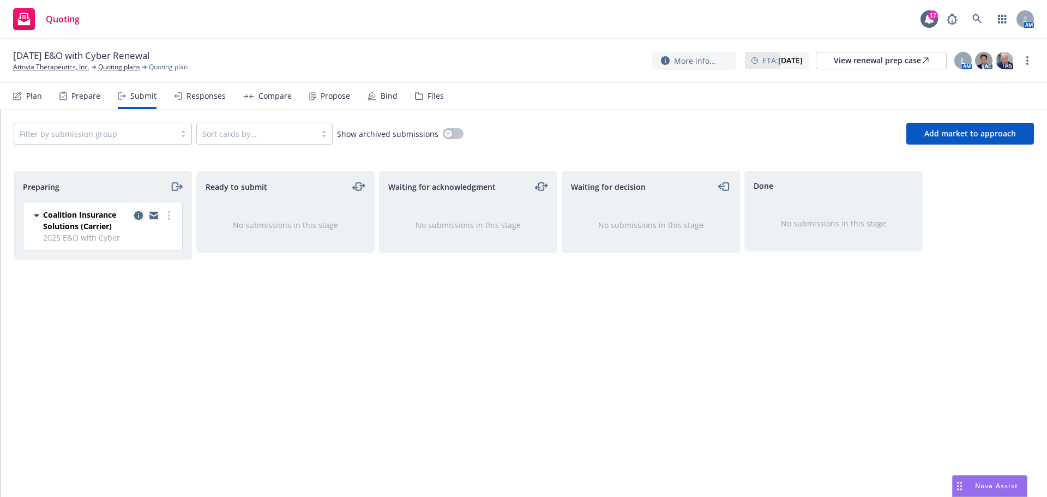
click at [136, 213] on icon "copy logging email" at bounding box center [138, 215] width 9 height 9
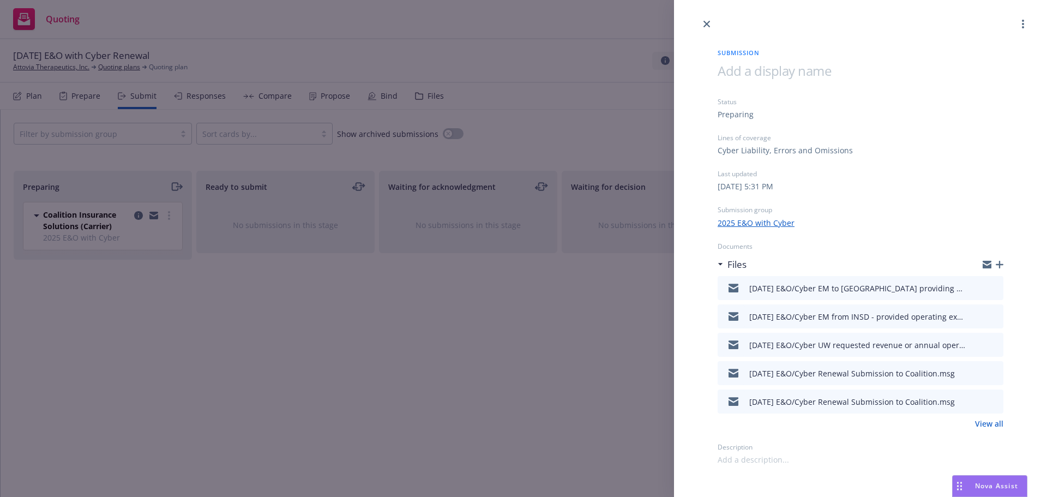
click at [977, 289] on icon "download file" at bounding box center [975, 287] width 9 height 9
click at [976, 371] on icon "download file" at bounding box center [976, 371] width 7 height 7
click at [711, 25] on link "close" at bounding box center [706, 23] width 13 height 13
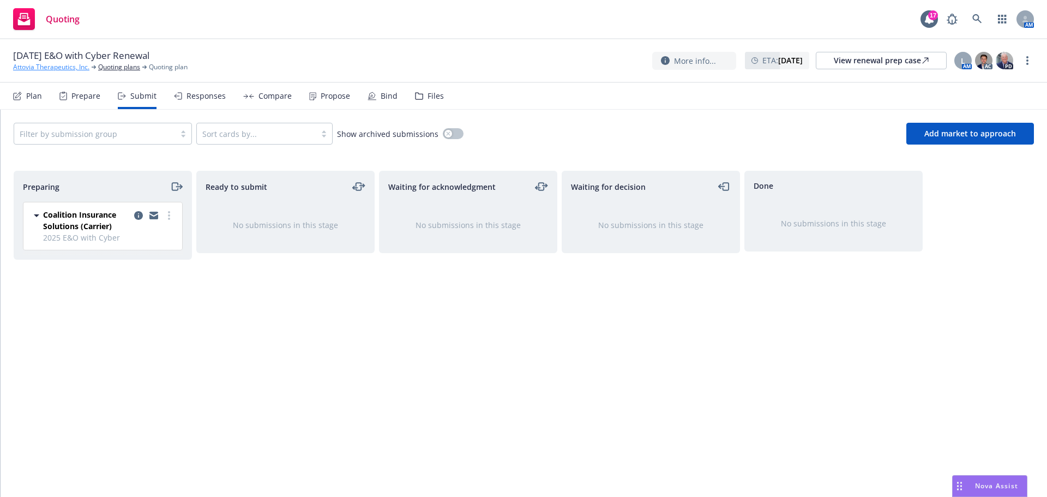
click at [61, 68] on link "Attovia Therapeutics, Inc." at bounding box center [51, 67] width 76 height 10
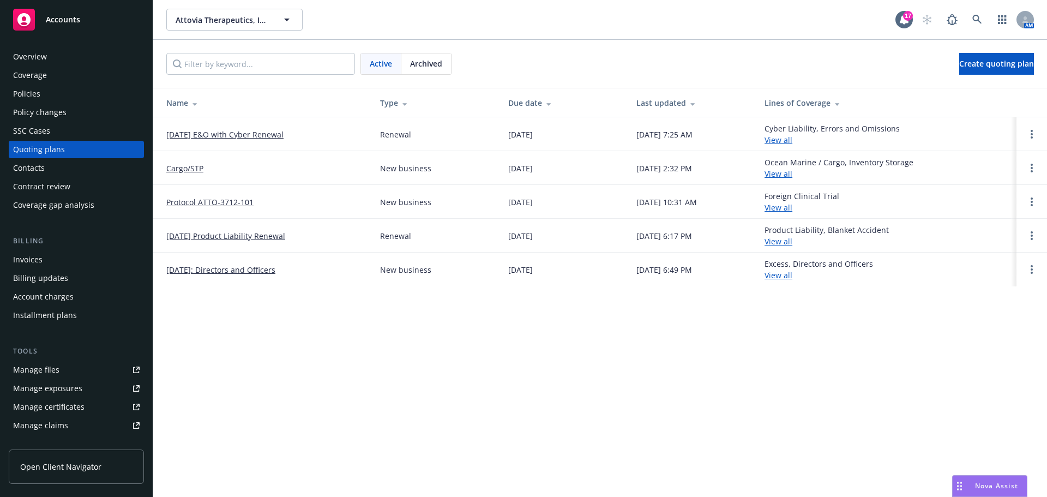
click at [231, 135] on link "[DATE] E&O with Cyber Renewal" at bounding box center [224, 134] width 117 height 11
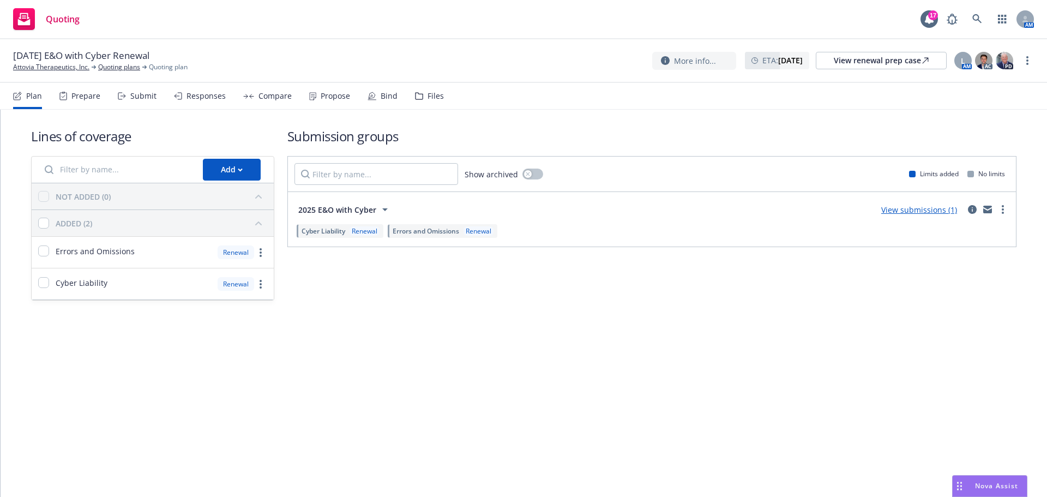
click at [141, 92] on div "Submit" at bounding box center [143, 96] width 26 height 9
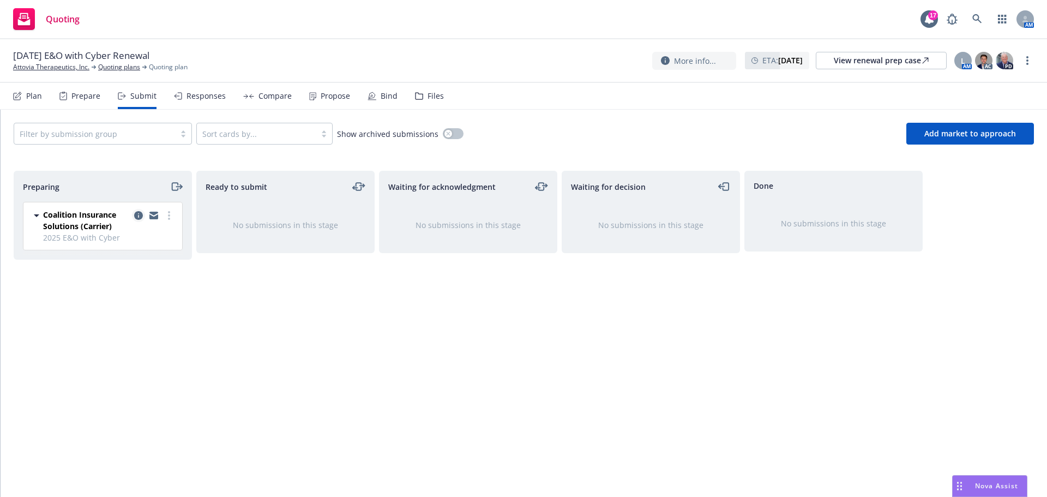
click at [140, 211] on icon "copy logging email" at bounding box center [138, 215] width 9 height 9
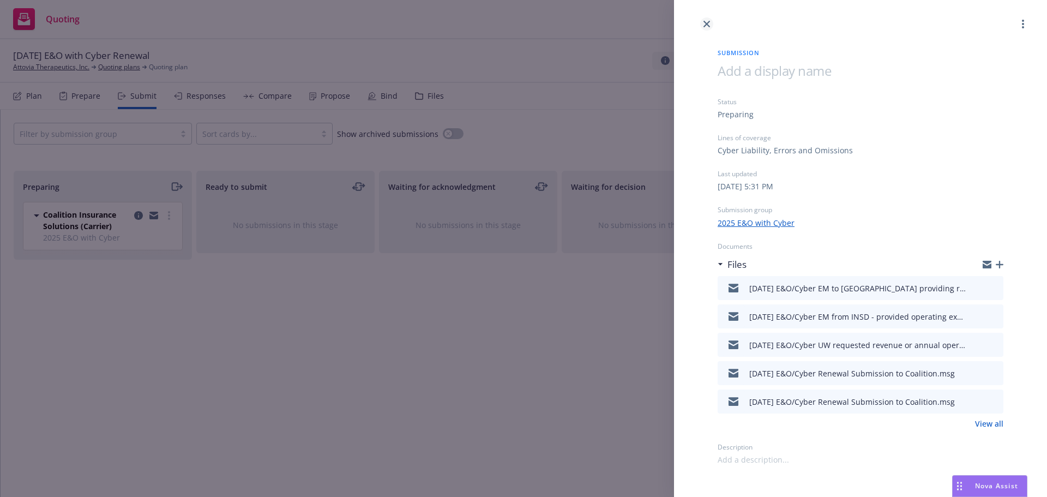
click at [705, 25] on icon "close" at bounding box center [707, 24] width 7 height 7
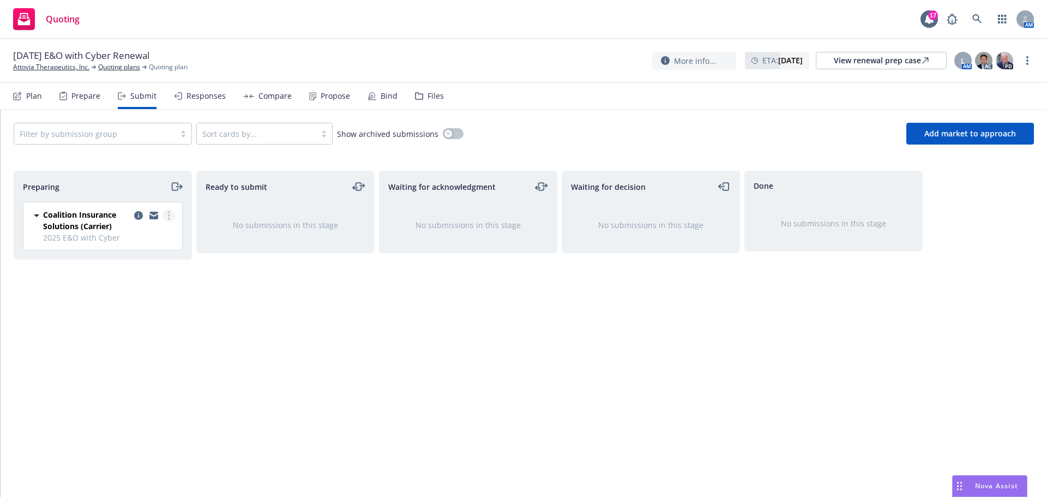
click at [167, 217] on link "more" at bounding box center [169, 215] width 13 height 13
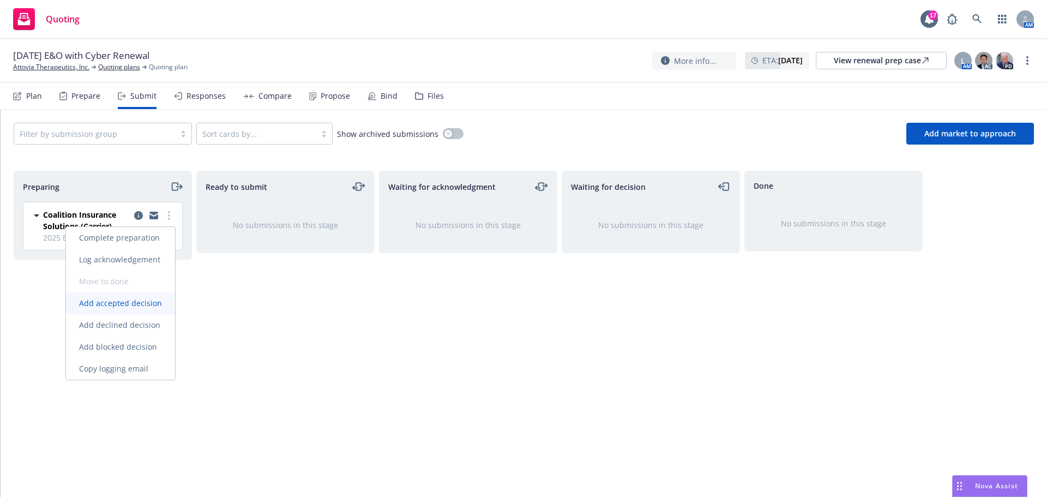
click at [122, 303] on span "Add accepted decision" at bounding box center [120, 303] width 109 height 10
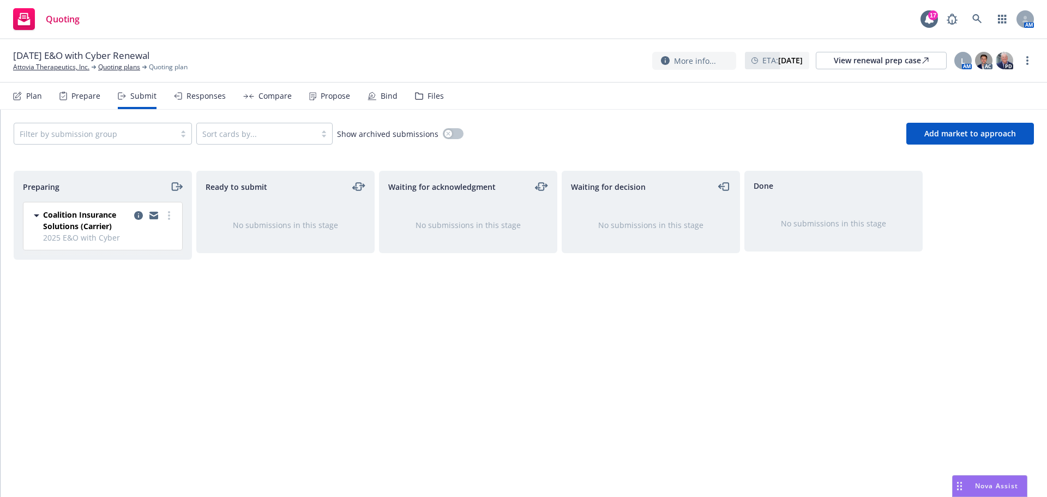
select select "12"
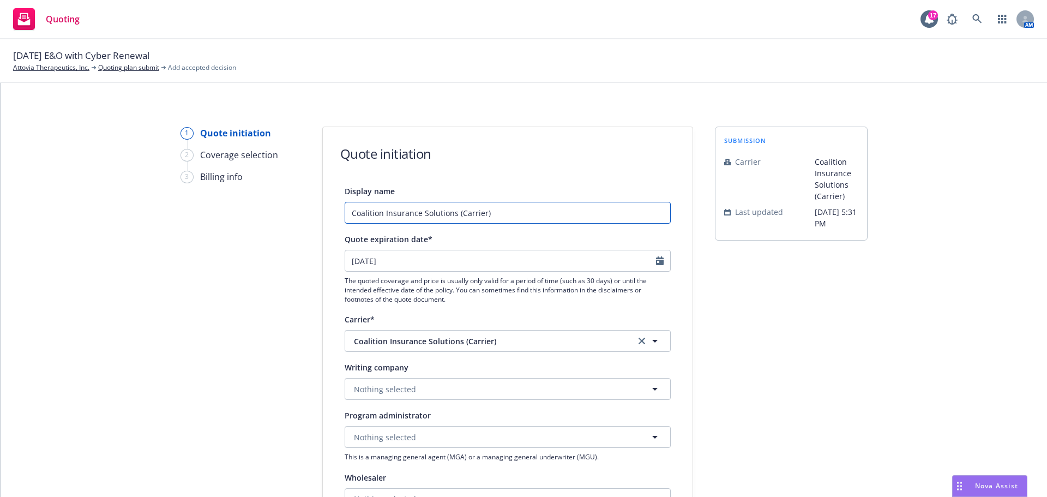
click at [345, 209] on input "Coalition Insurance Solutions (Carrier)" at bounding box center [508, 213] width 326 height 22
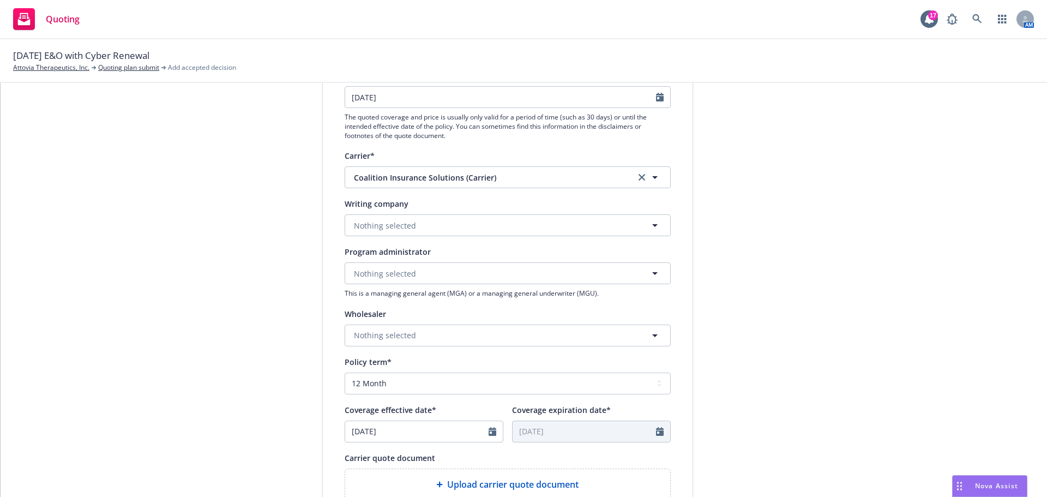
scroll to position [327, 0]
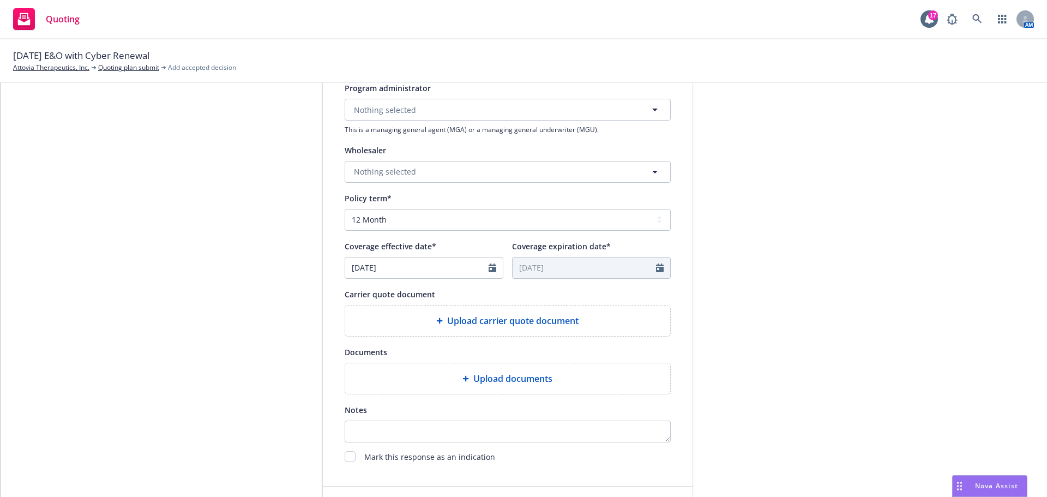
type input "9/20/2025 E&O/Cyber Coalition Insurance Solutions (Carrier)"
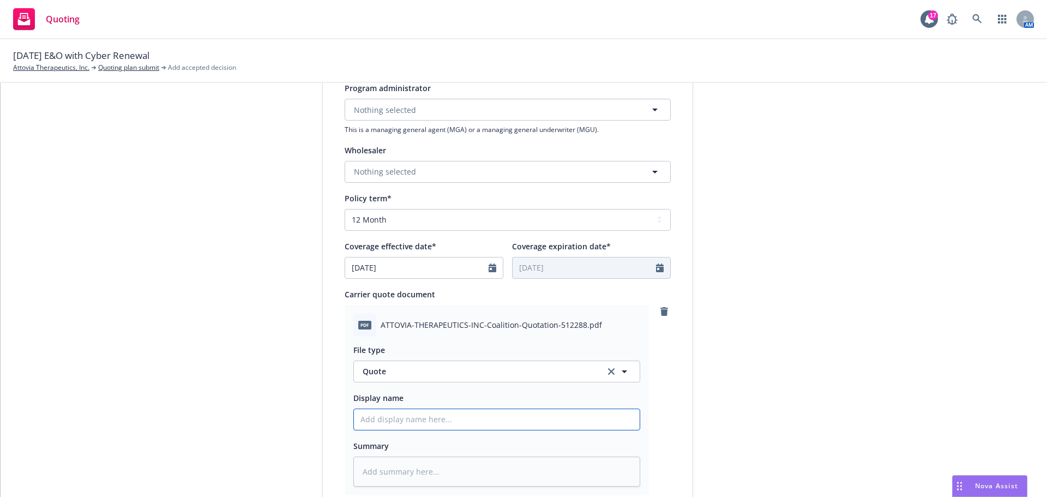
click at [387, 421] on input "Display name" at bounding box center [497, 419] width 286 height 21
type textarea "x"
type input "9"
type textarea "x"
type input "9/"
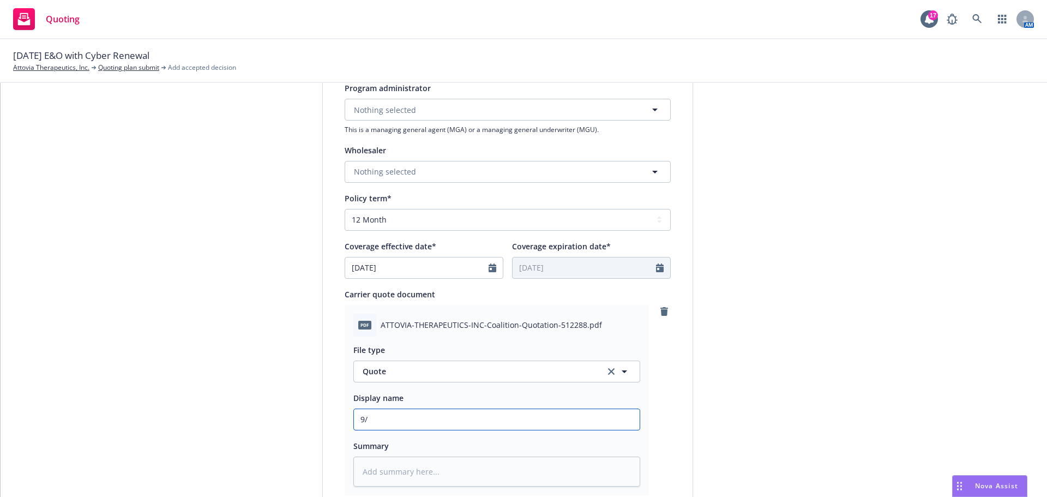
type textarea "x"
type input "9/2"
type textarea "x"
type input "9/20"
type textarea "x"
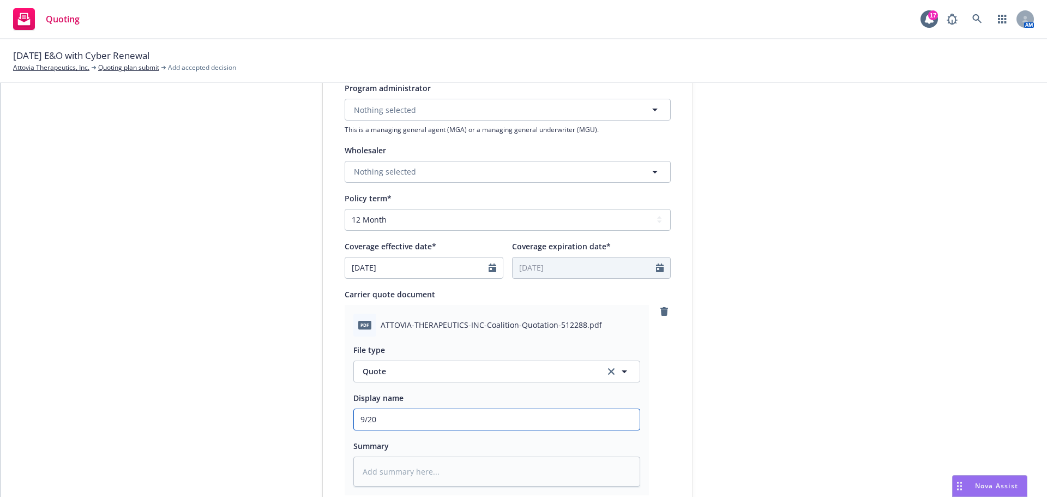
type input "9/20/"
type textarea "x"
type input "9/20/2"
type textarea "x"
type input "9/20/20"
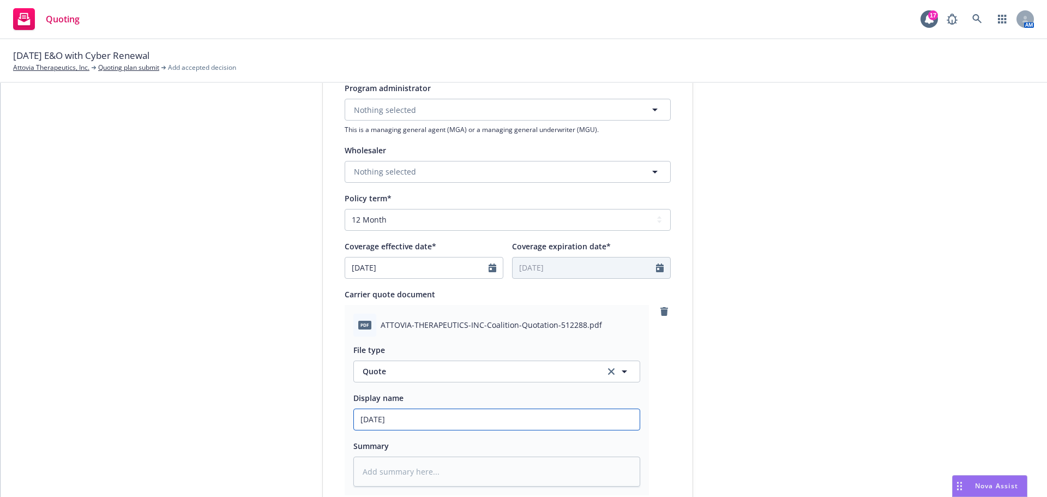
type textarea "x"
type input "9/20/202"
type textarea "x"
type input "9/20/2025"
type textarea "x"
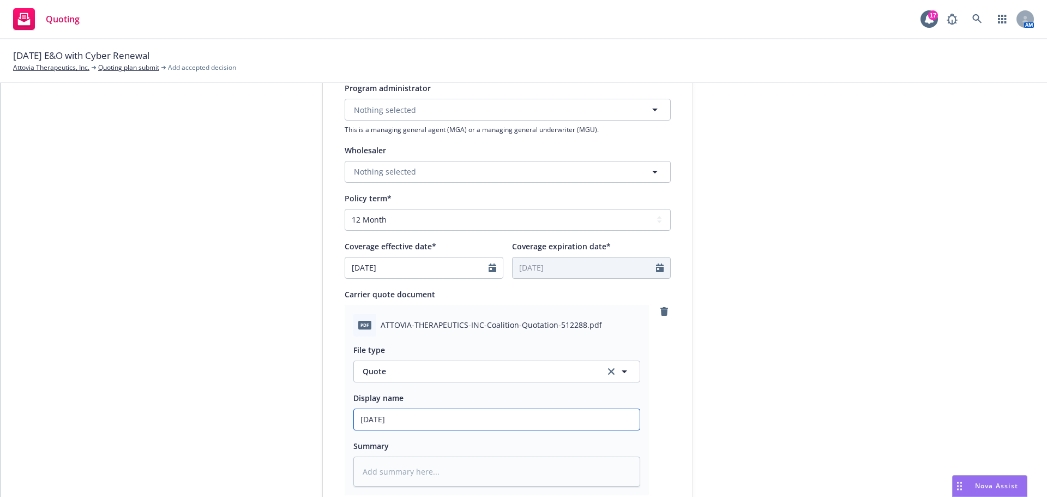
type input "9/20/2025"
type textarea "x"
type input "9/20/2025 E"
type textarea "x"
type input "9/20/2025 E&"
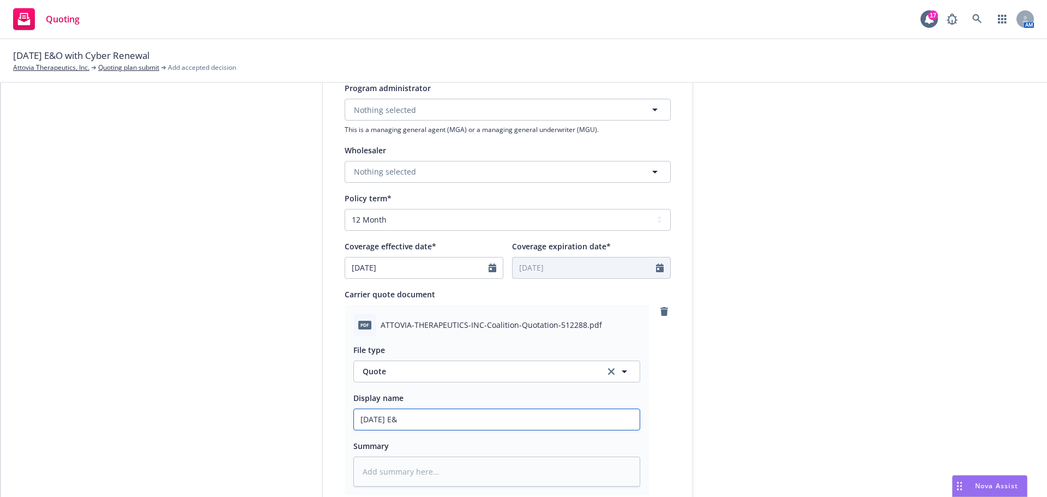
type textarea "x"
type input "9/20/2025 E&O"
type textarea "x"
type input "9/20/2025 E&O/"
type textarea "x"
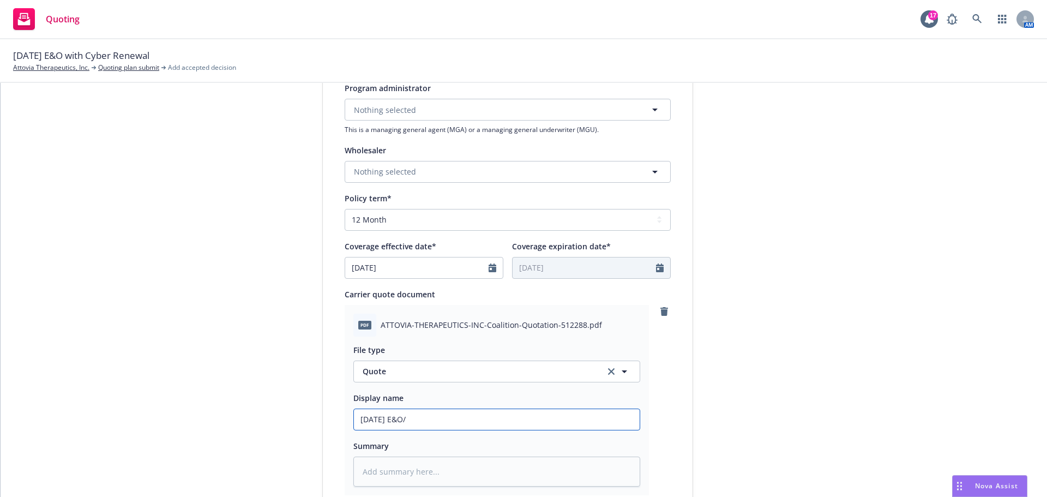
type input "9/20/2025 E&O/C"
type textarea "x"
type input "9/20/2025 E&O/Cy"
type textarea "x"
type input "9/20/2025 E&O/Cyb"
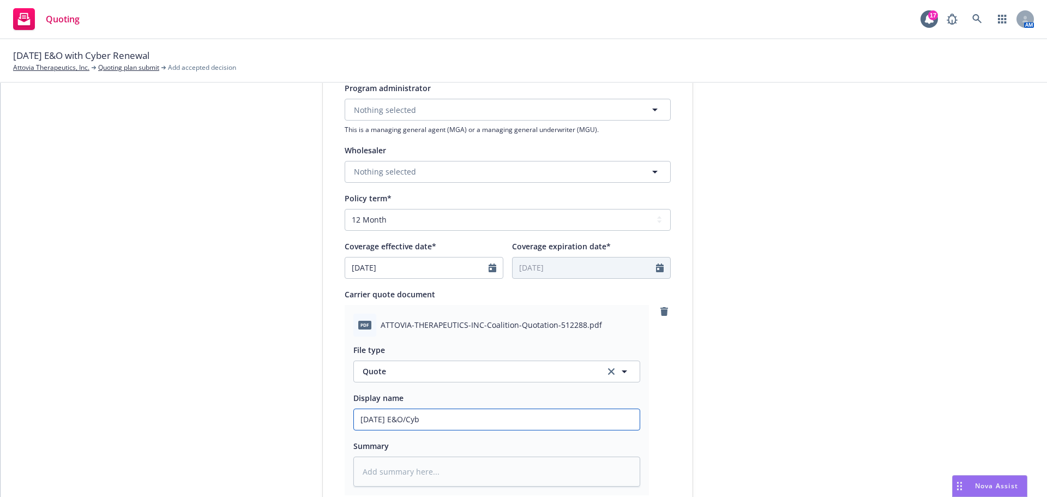
type textarea "x"
type input "9/20/2025 E&O/Cybe"
type textarea "x"
type input "9/20/2025 E&O/Cyber"
type textarea "x"
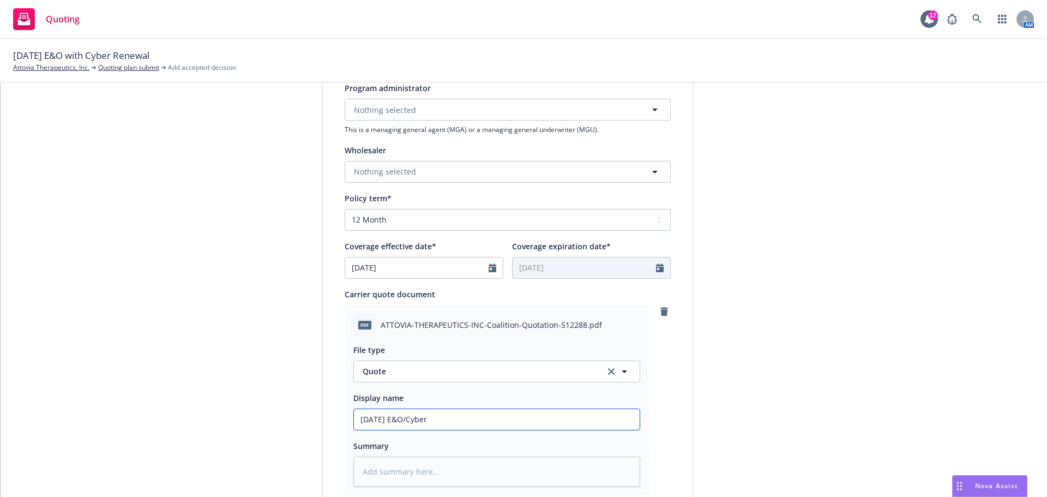
type input "9/20/2025 E&O/Cyber"
type textarea "x"
type input "9/20/2025 E&O/Cyber Q"
type textarea "x"
type input "9/20/2025 E&O/Cyber Qu"
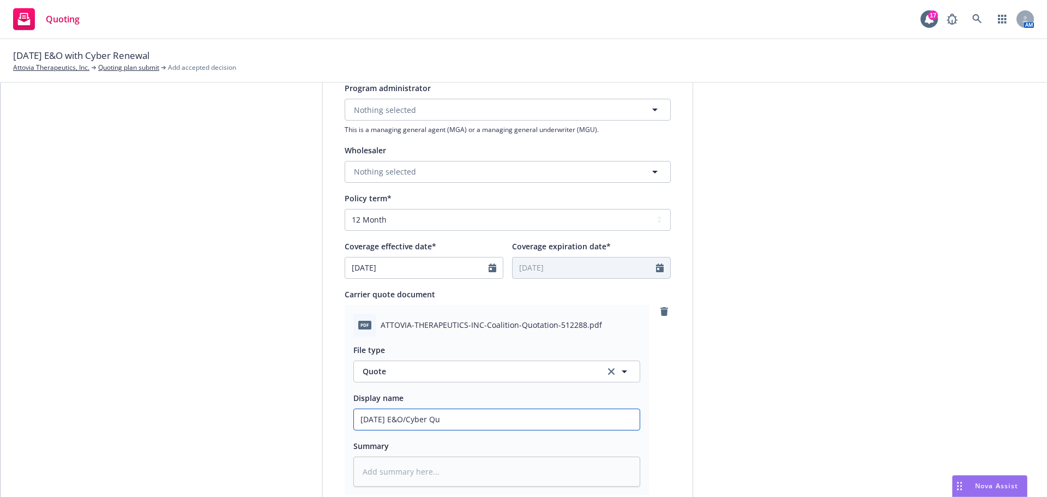
type textarea "x"
type input "9/20/2025 E&O/Cyber Quo"
type textarea "x"
type input "9/20/2025 E&O/Cyber Quot"
type textarea "x"
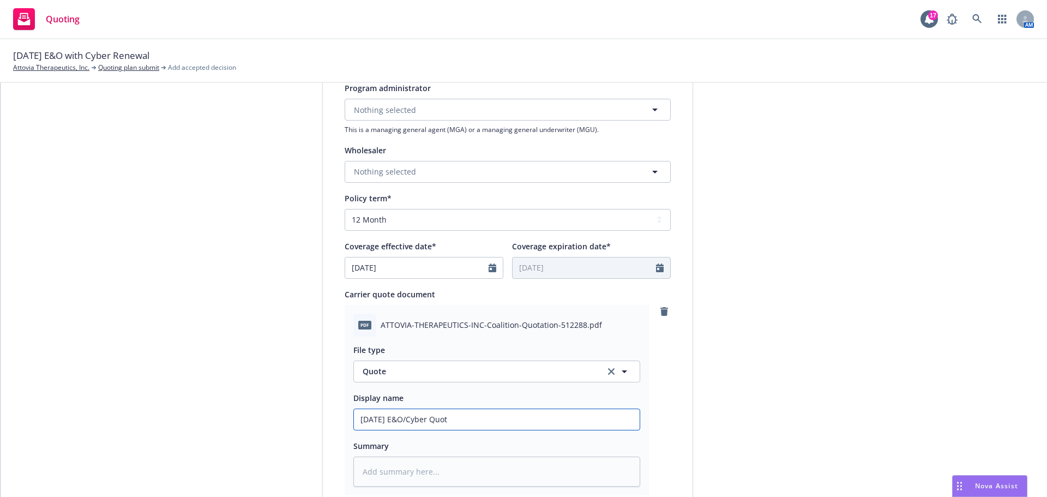
type input "9/20/2025 E&O/Cyber Quote"
type textarea "x"
type input "9/20/2025 E&O/Cyber Quote:"
type textarea "x"
type input "9/20/2025 E&O/Cyber Quote:"
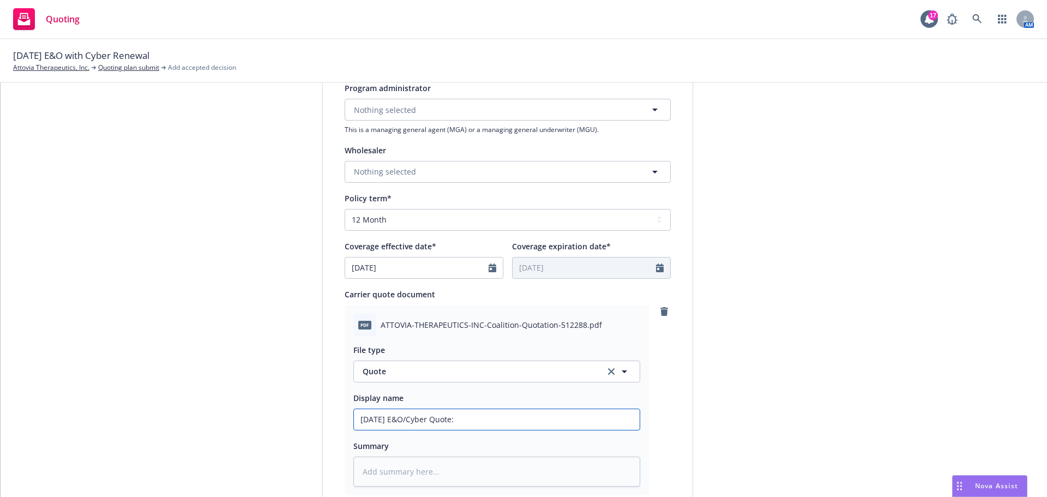
type textarea "x"
type input "9/20/2025 E&O/Cyber Quote: $"
type textarea "x"
type input "9/20/2025 E&O/Cyber Quote: $9"
type textarea "x"
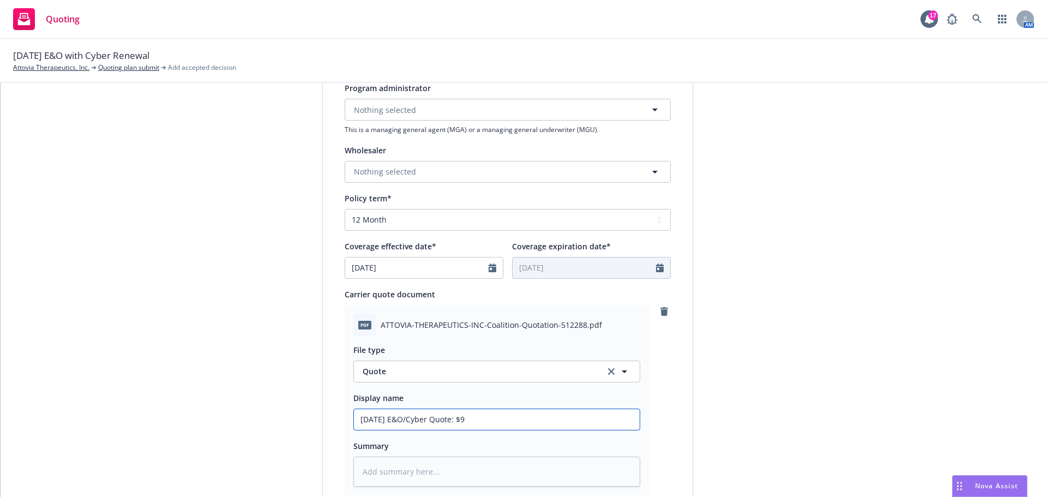
type input "9/20/2025 E&O/Cyber Quote: $99"
type textarea "x"
type input "9/20/2025 E&O/Cyber Quote: $990"
type textarea "x"
type input "9/20/2025 E&O/Cyber Quote: $990"
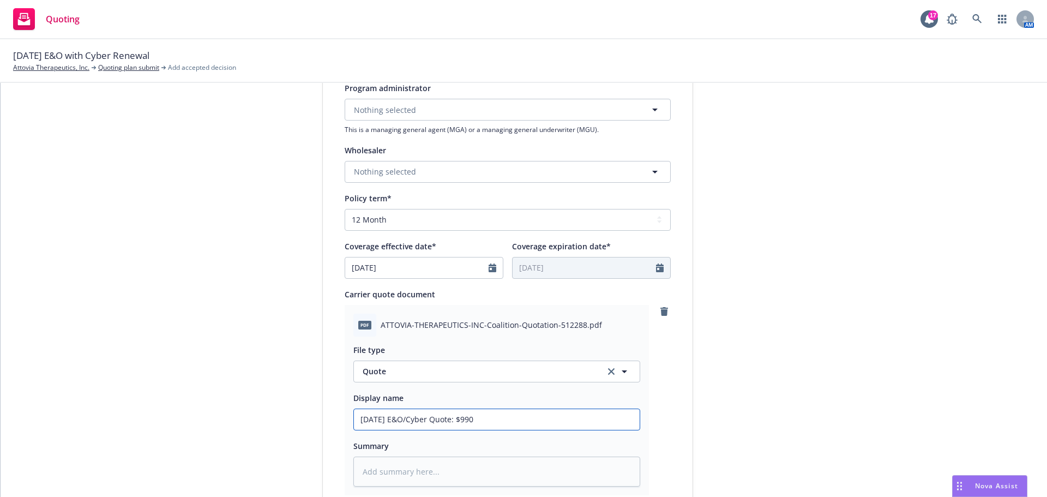
type textarea "x"
type input "9/20/2025 E&O/Cyber Quote: $990 C"
type textarea "x"
type input "9/20/2025 E&O/Cyber Quote: $990 Co"
type textarea "x"
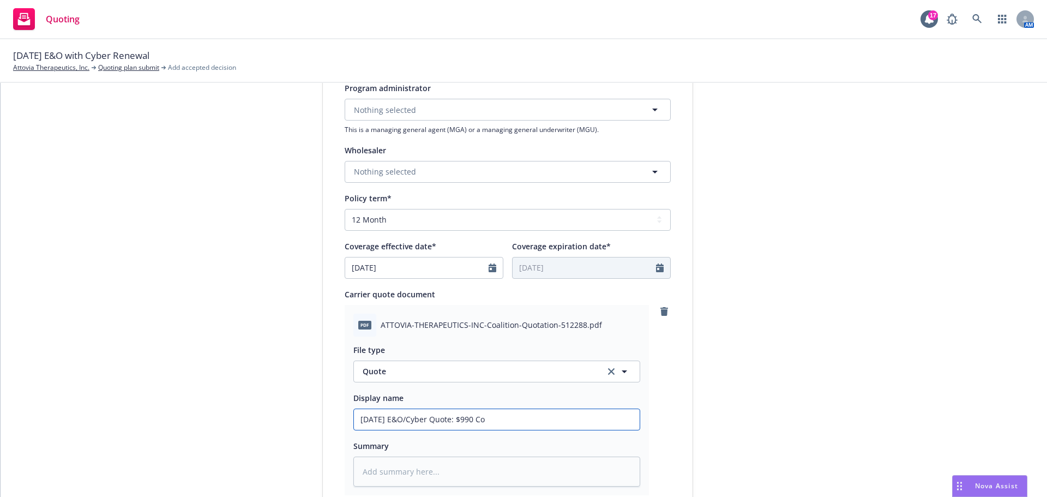
type input "9/20/2025 E&O/Cyber Quote: $990 Coa"
type textarea "x"
type input "9/20/2025 E&O/Cyber Quote: $990 Coal"
type textarea "x"
type input "9/20/2025 E&O/Cyber Quote: $990 Coali"
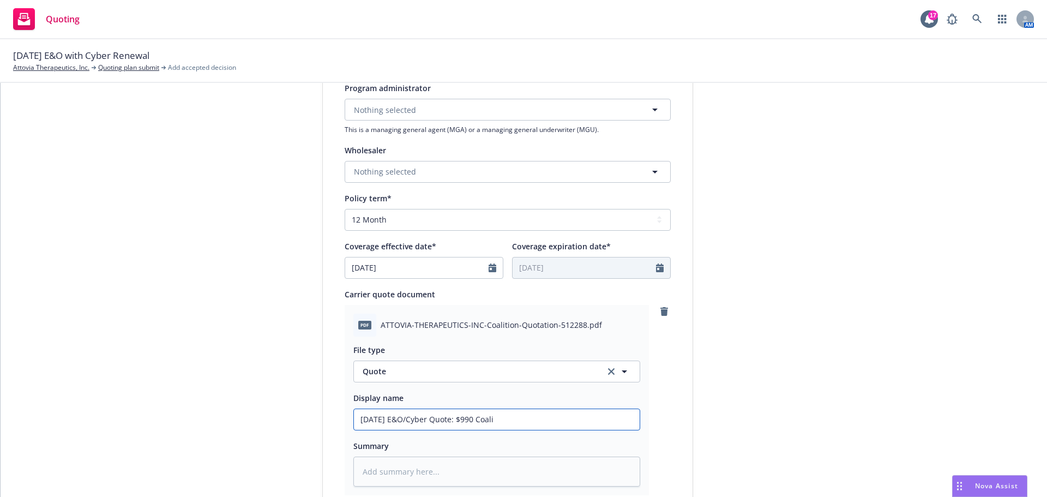
type textarea "x"
type input "9/20/2025 E&O/Cyber Quote: $990 Coalit"
type textarea "x"
type input "9/20/2025 E&O/Cyber Quote: $990 Coaliti"
type textarea "x"
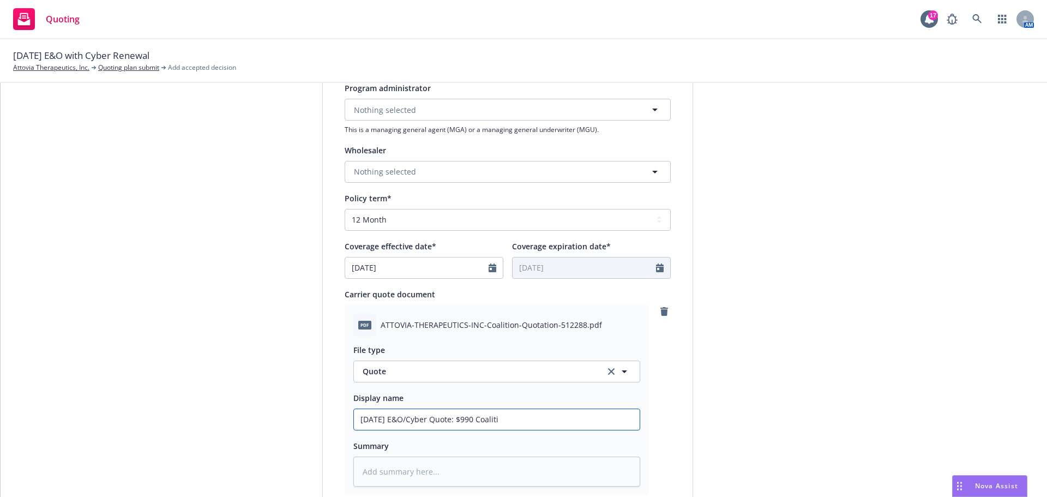
type input "9/20/2025 E&O/Cyber Quote: $990 Coalitio"
type textarea "x"
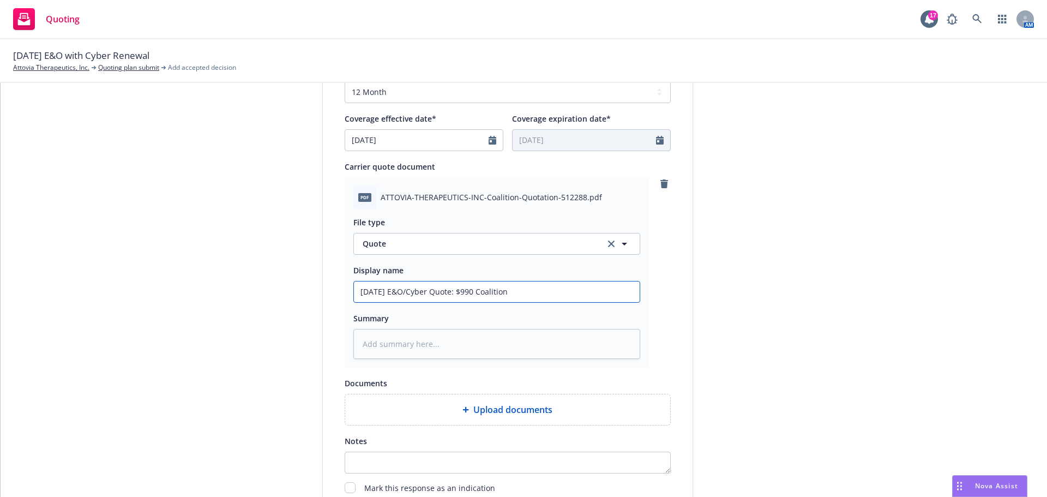
scroll to position [564, 0]
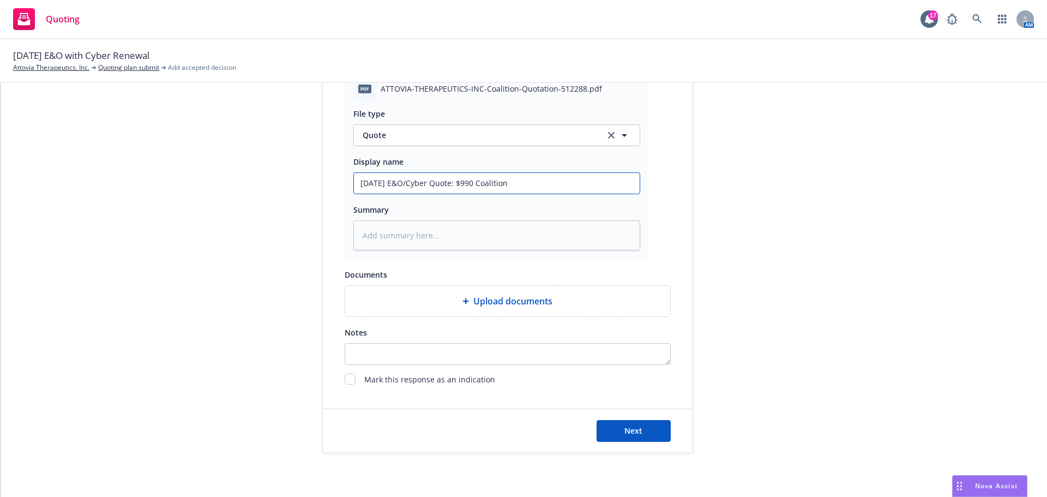
type input "9/20/2025 E&O/Cyber Quote: $990 Coalition"
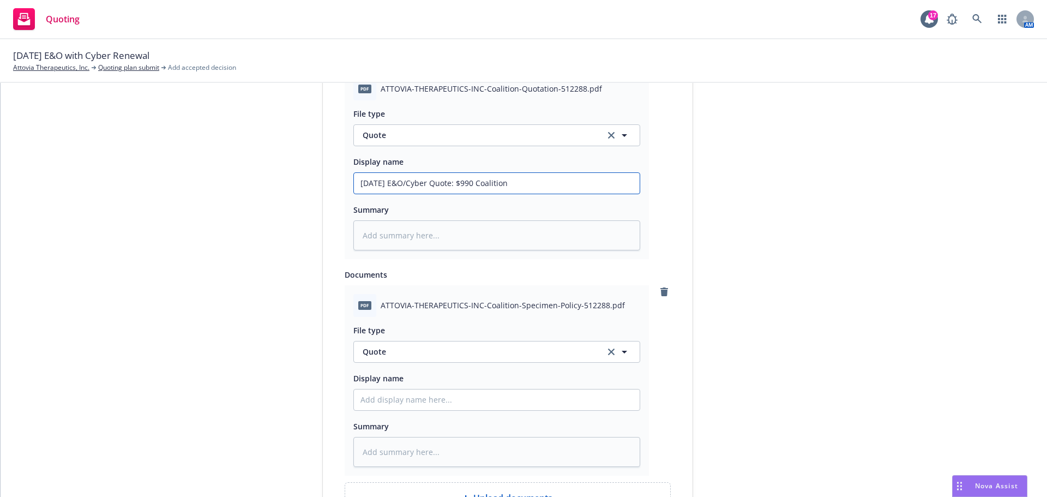
drag, startPoint x: 549, startPoint y: 185, endPoint x: 322, endPoint y: 184, distance: 226.9
click at [323, 184] on div "Display name 9/20/2025 E&O/Cyber Coalition Insurance Solutions (Carrier) Quote …" at bounding box center [508, 102] width 370 height 963
drag, startPoint x: 374, startPoint y: 178, endPoint x: 783, endPoint y: 236, distance: 412.7
click at [783, 236] on div "submission Carrier Coalition Insurance Solutions (Carrier) Last updated 5/22, 5…" at bounding box center [791, 106] width 153 height 1087
click at [661, 288] on icon "remove" at bounding box center [665, 291] width 8 height 9
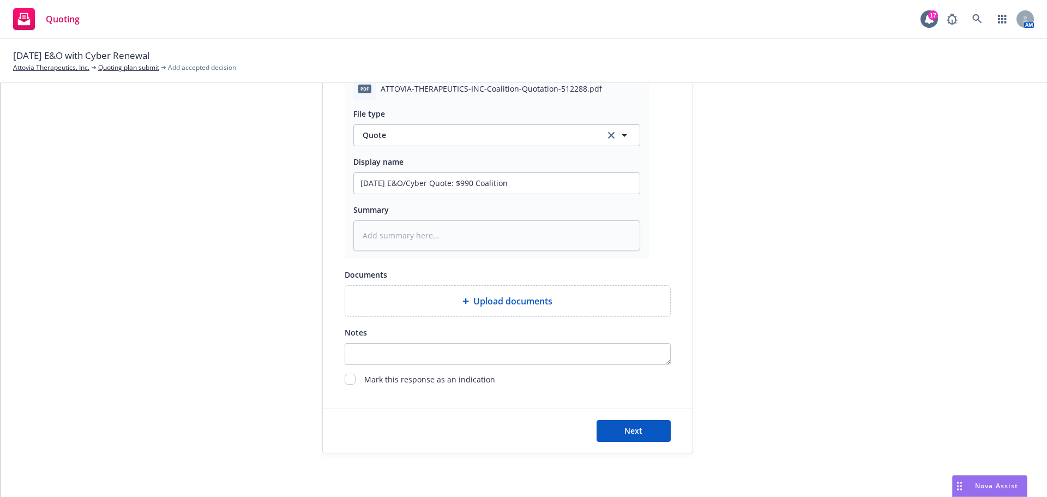
type textarea "x"
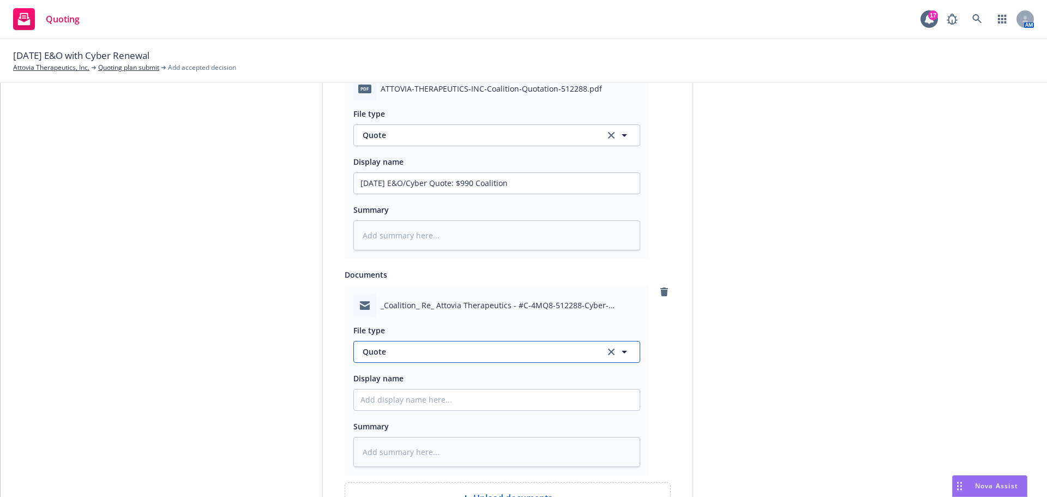
click at [420, 357] on span "Quote" at bounding box center [478, 351] width 230 height 11
type input "quote"
click at [428, 405] on div "Quote received" at bounding box center [497, 411] width 273 height 16
click at [543, 169] on div "Display name 9/20/2025 E&O/Cyber Quote: $990 Coalition" at bounding box center [496, 174] width 287 height 39
drag, startPoint x: 526, startPoint y: 185, endPoint x: 362, endPoint y: 181, distance: 164.3
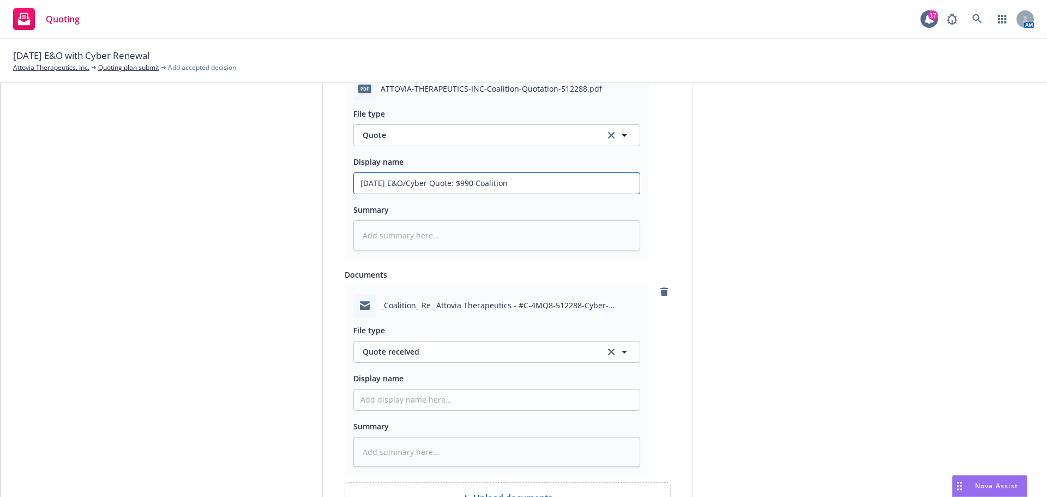
click at [324, 183] on div "Display name 9/20/2025 E&O/Cyber Coalition Insurance Solutions (Carrier) Quote …" at bounding box center [508, 102] width 370 height 963
click at [385, 194] on input "Display name" at bounding box center [497, 183] width 286 height 21
paste input "9/20/2025 E&O/Cyber Quote: $990 Coalition"
type textarea "x"
type input "9/20/2025 E&O/Cyber Quote: $990 Coalition"
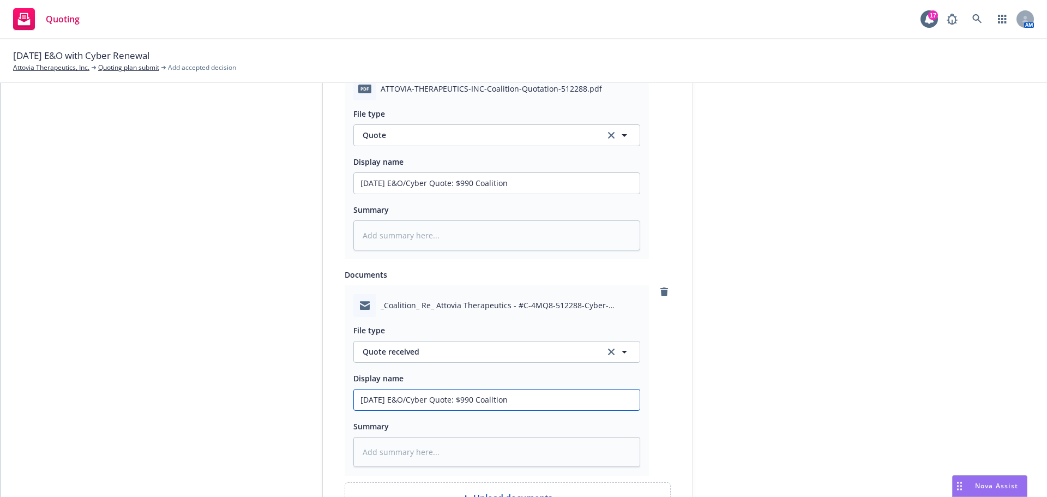
click at [480, 194] on input "9/20/2025 E&O/Cyber Quote: $990 Coalition" at bounding box center [497, 183] width 286 height 21
type textarea "x"
type input "9/20/2025 E&O/Cyber Quote: $99 Coalition"
type textarea "x"
type input "9/20/2025 E&O/Cyber Quote: $9 Coalition"
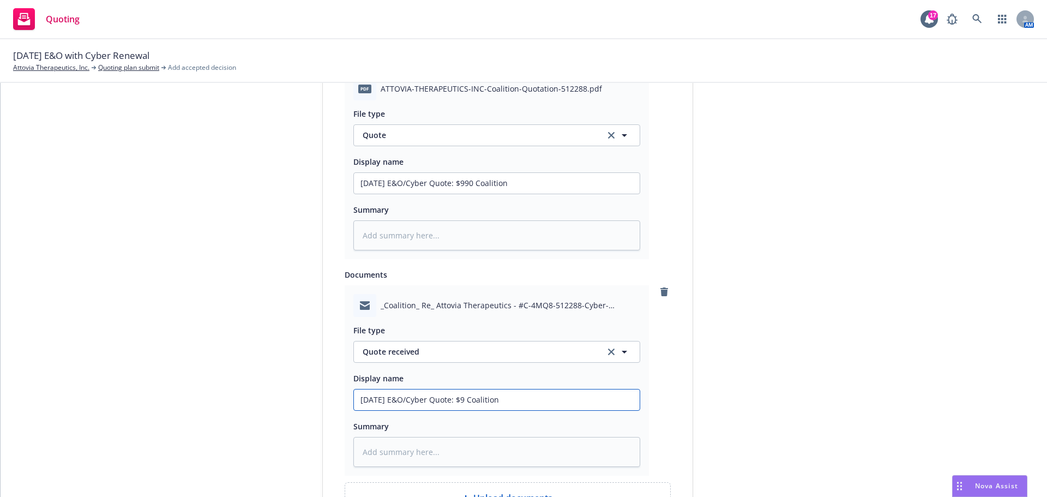
type textarea "x"
type input "9/20/2025 E&O/Cyber Quote: $ Coalition"
type textarea "x"
type input "9/20/2025 E&O/Cyber Quote: Coalition"
type textarea "x"
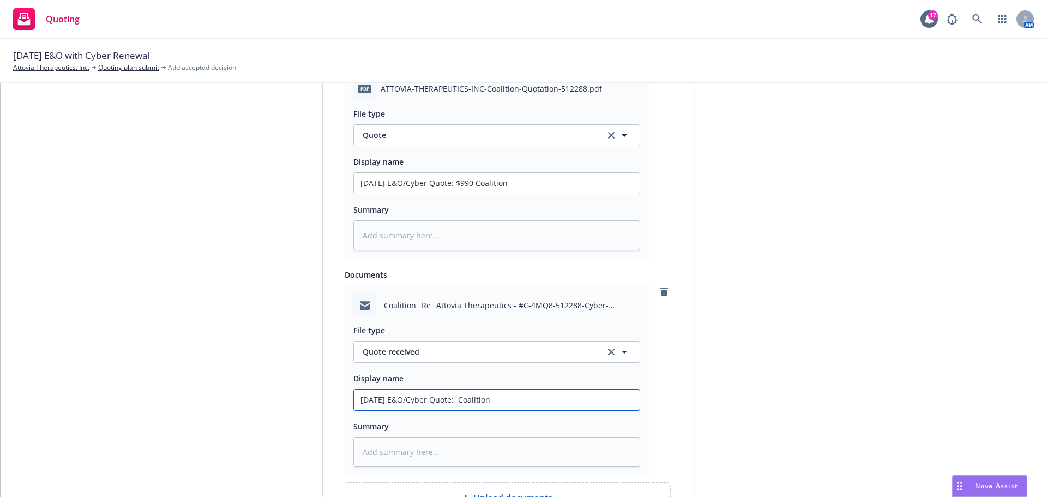
type input "9/20/2025 E&O/Cyber Quote: Coalition"
type textarea "x"
type input "9/20/2025 E&O/Cyber Quote: Coalition"
type textarea "x"
type input "9/20/2025 E&O/Cyber Quote: Coalition"
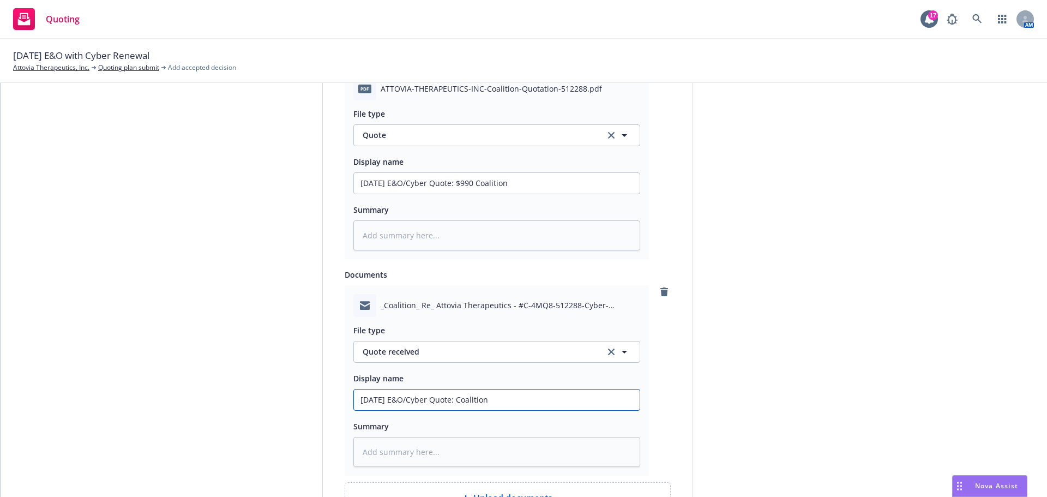
type textarea "x"
type input "9/20/2025 E&O/Cyber Quote Coalition"
type textarea "x"
type input "9/20/2025 E&O/Cyber Quote Coalition"
type textarea "x"
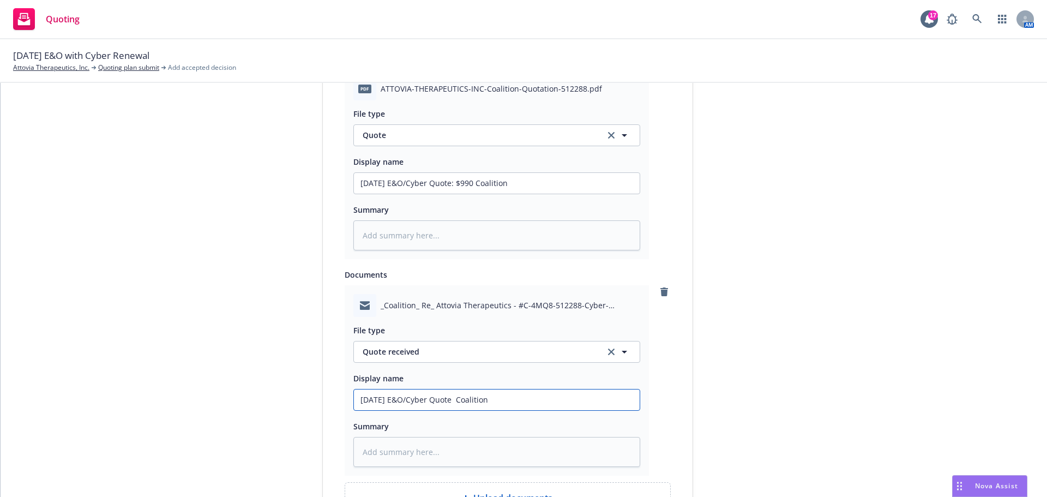
type input "9/20/2025 E&O/Cyber Quote R Coalition"
type textarea "x"
type input "9/20/2025 E&O/Cyber Quote Re Coalition"
type textarea "x"
type input "9/20/2025 E&O/Cyber Quote Rec Coalition"
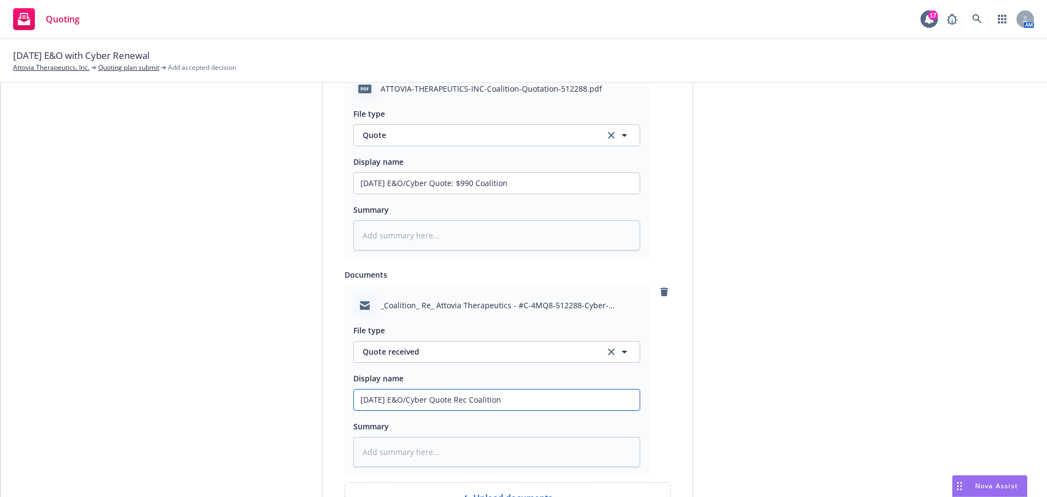
type textarea "x"
type input "9/20/2025 E&O/Cyber Quote Rece Coalition"
type textarea "x"
type input "9/20/2025 E&O/Cyber Quote Recei Coalition"
type textarea "x"
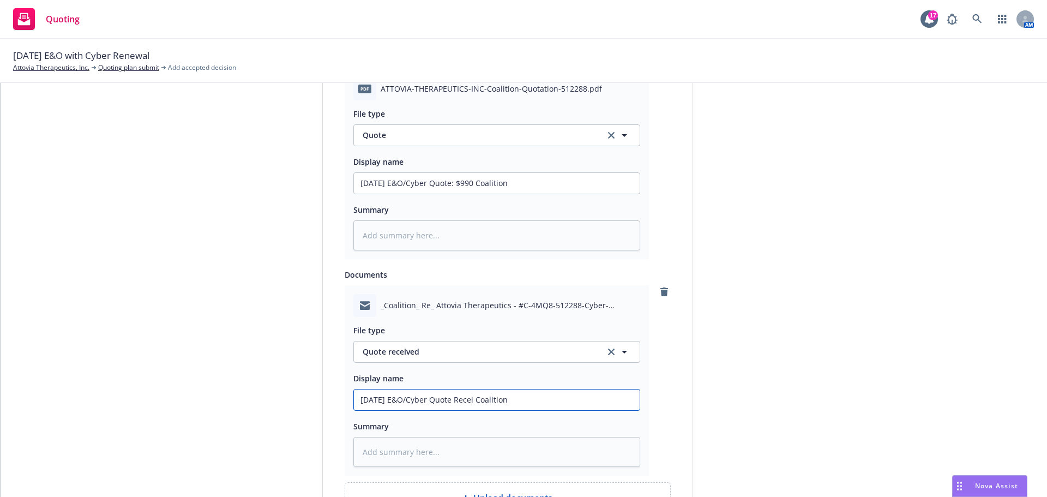
type input "9/20/2025 E&O/Cyber Quote Receiv Coalition"
type textarea "x"
type input "9/20/2025 E&O/Cyber Quote Receive Coalition"
type textarea "x"
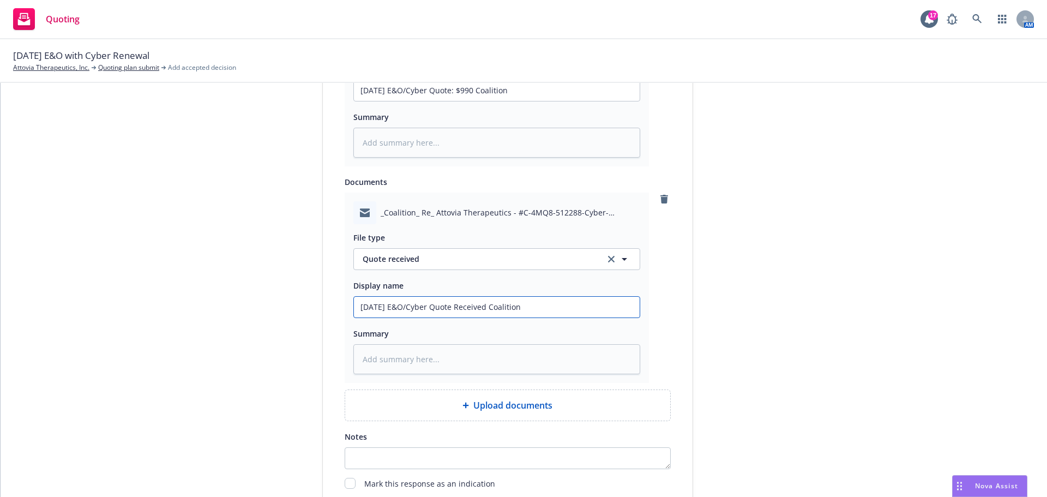
scroll to position [760, 0]
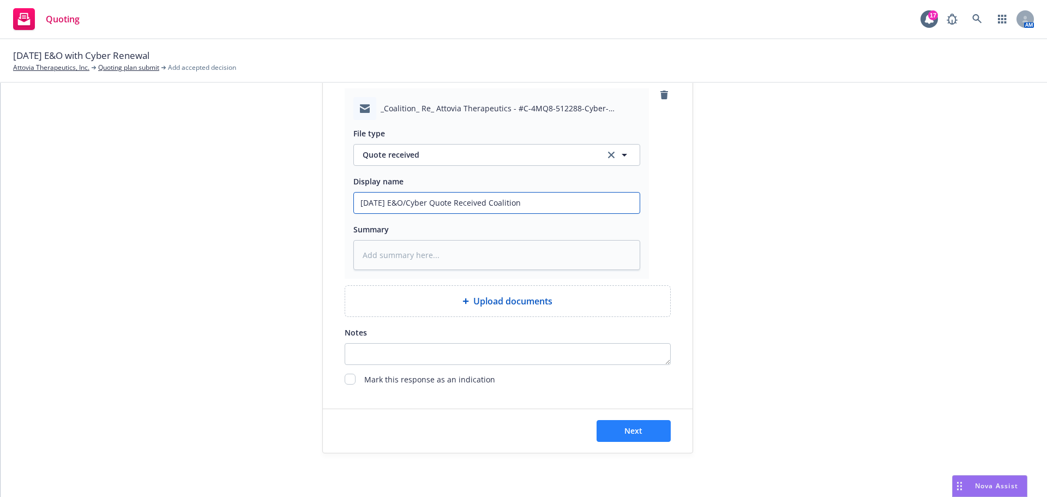
type input "9/20/2025 E&O/Cyber Quote Received Coalition"
click at [619, 434] on button "Next" at bounding box center [634, 431] width 74 height 22
type textarea "x"
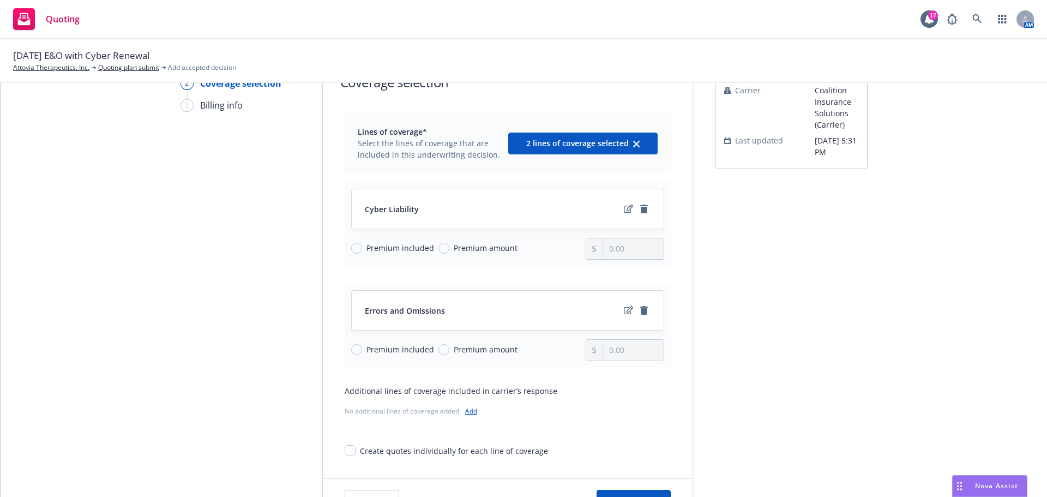
scroll to position [141, 0]
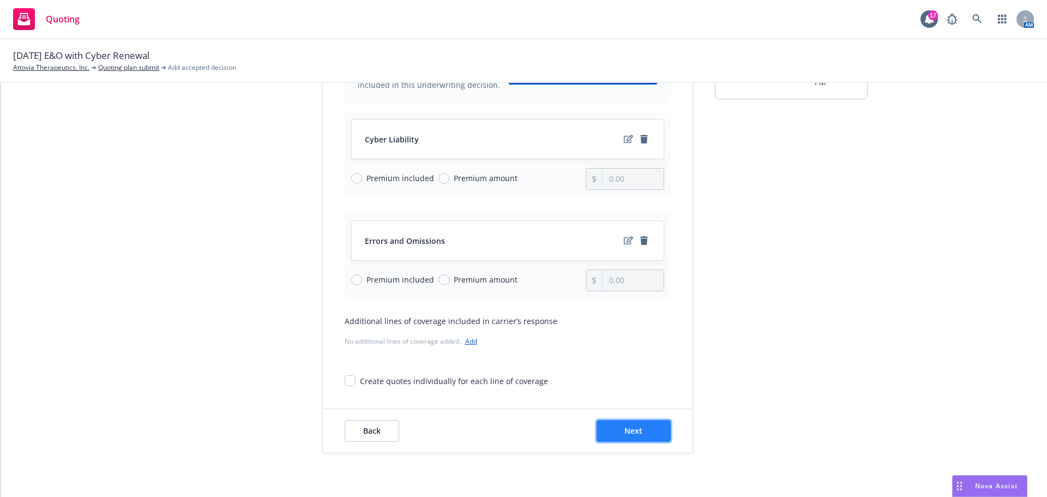
click at [625, 432] on span "Next" at bounding box center [634, 431] width 18 height 10
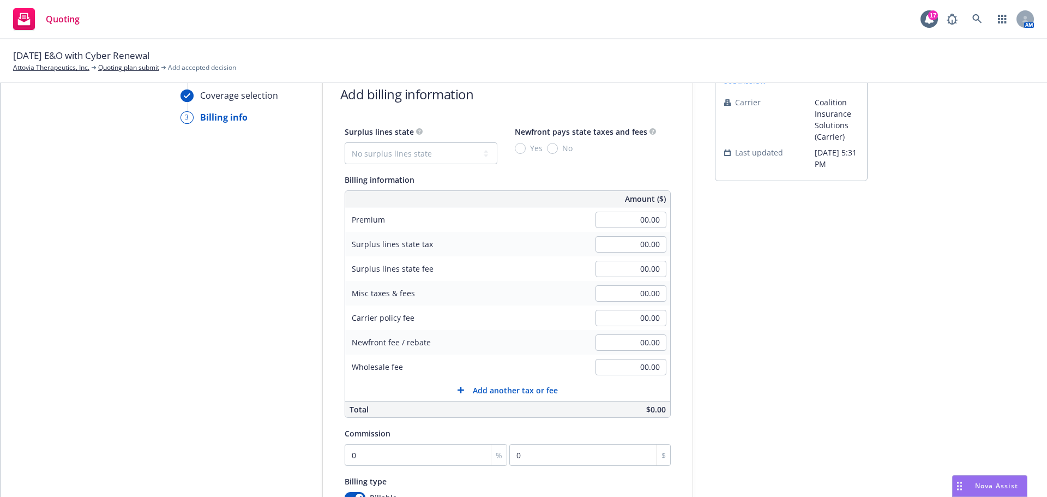
scroll to position [0, 0]
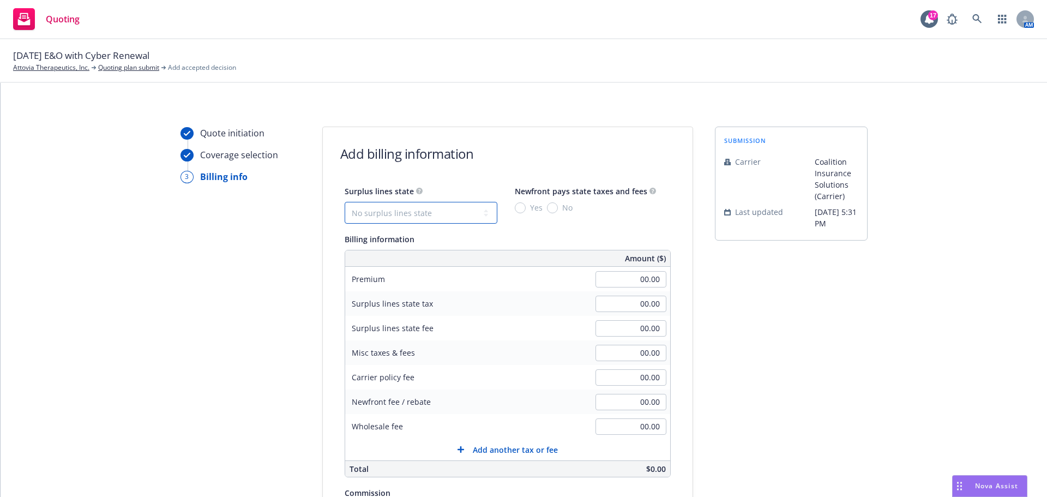
click at [397, 211] on select "No surplus lines state Alaska Alabama Arkansas Arizona California Colorado Conn…" at bounding box center [421, 213] width 153 height 22
select select "CA"
click at [345, 202] on select "No surplus lines state Alaska Alabama Arkansas Arizona California Colorado Conn…" at bounding box center [421, 213] width 153 height 22
click at [515, 207] on input "Yes" at bounding box center [520, 207] width 11 height 11
radio input "true"
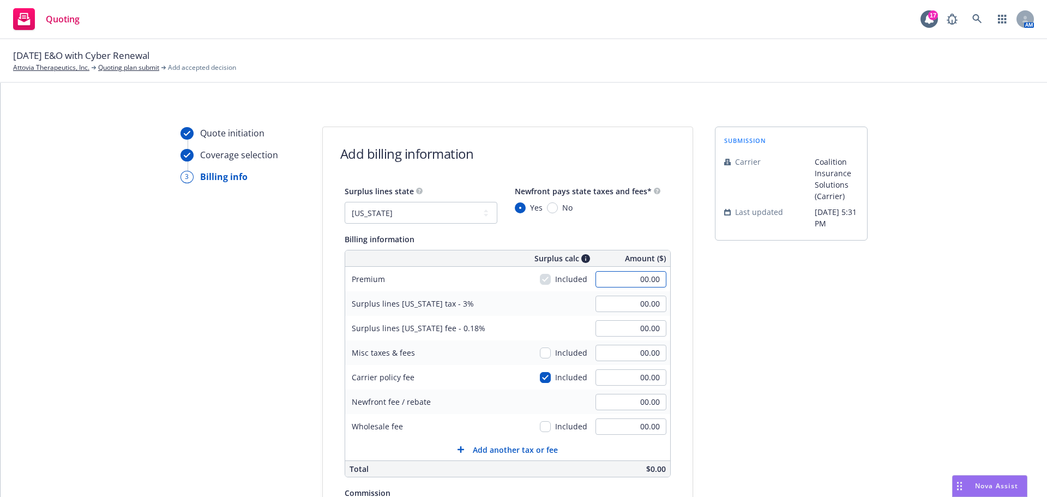
click at [625, 282] on input "00.00" at bounding box center [631, 279] width 71 height 16
type input "990.00"
type input "29.70"
type input "1.78"
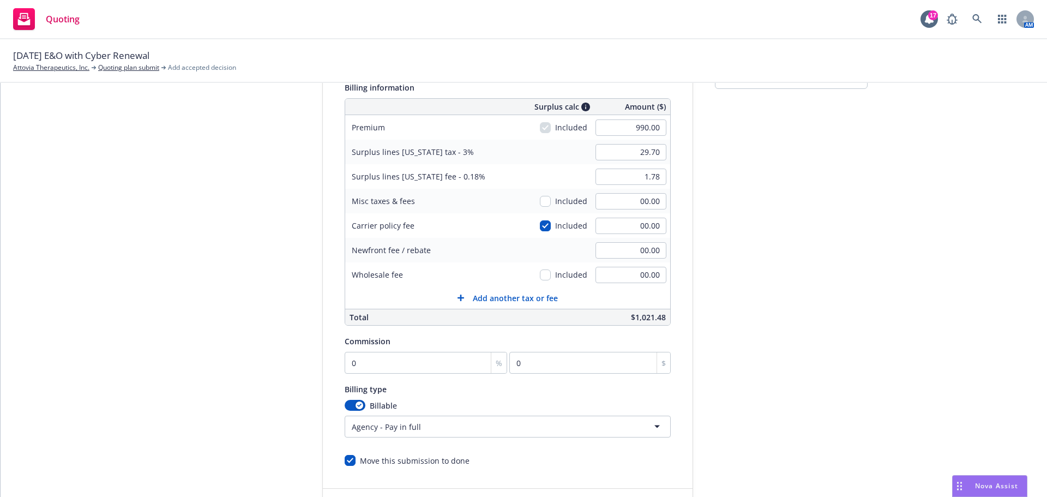
scroll to position [231, 0]
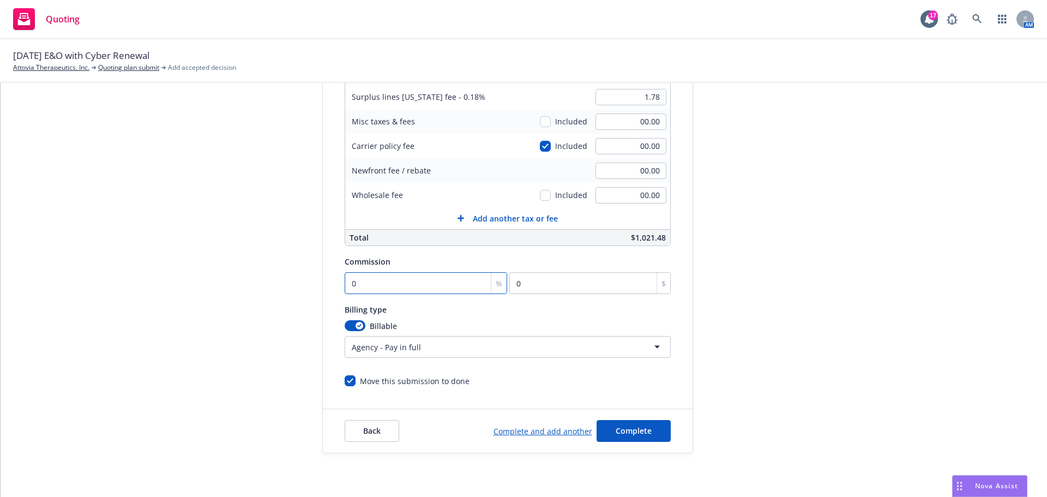
click at [358, 287] on input "0" at bounding box center [426, 283] width 163 height 22
type input "1"
type input "9.9"
type input "15"
type input "148.5"
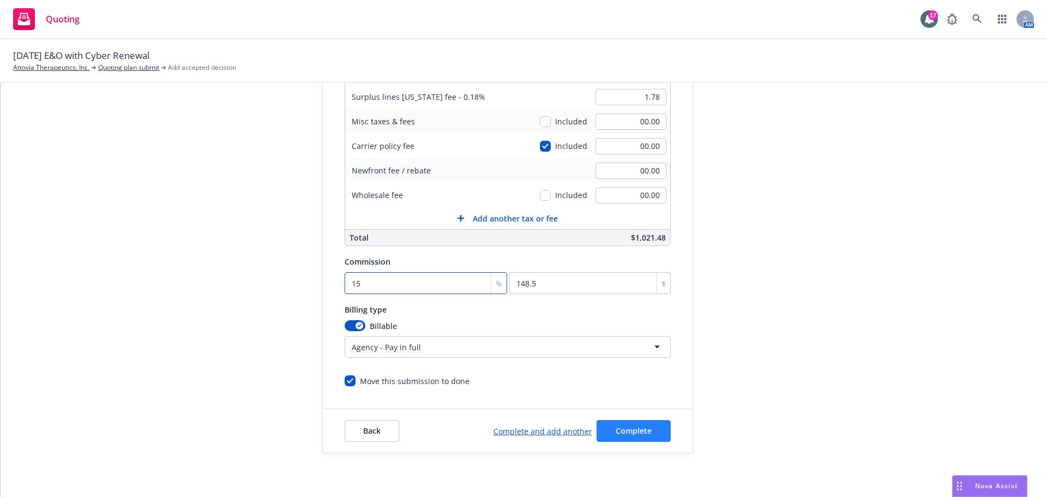
type input "15"
click at [618, 430] on span "Complete" at bounding box center [634, 431] width 36 height 10
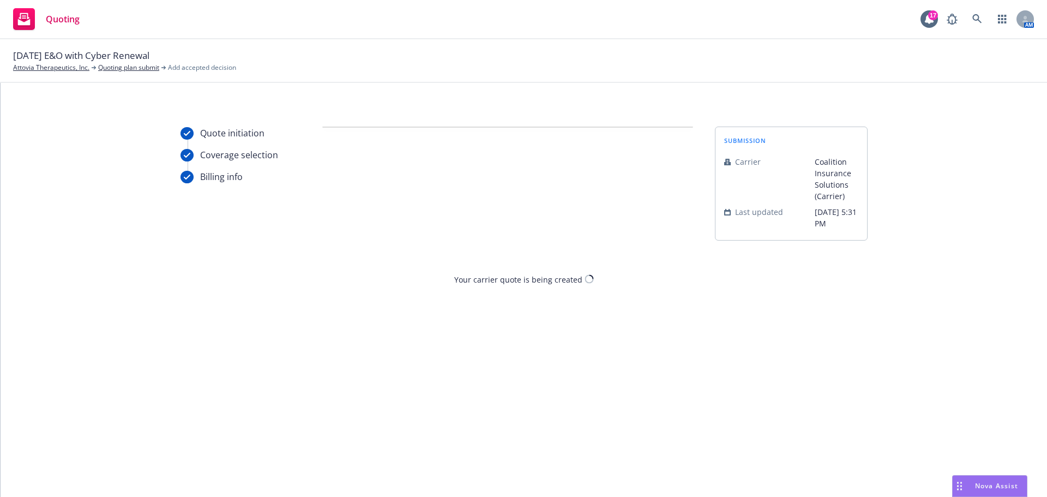
scroll to position [0, 0]
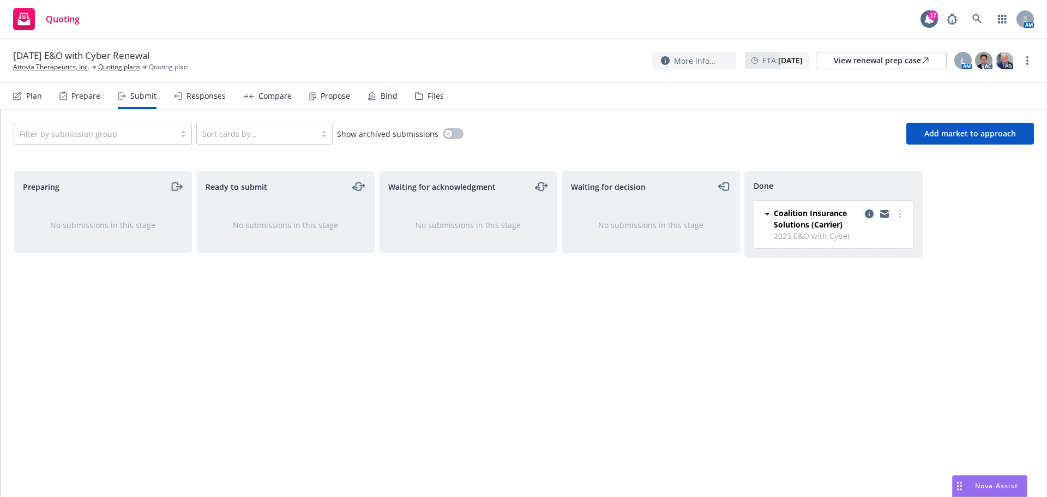
click at [870, 212] on icon "copy logging email" at bounding box center [869, 213] width 9 height 9
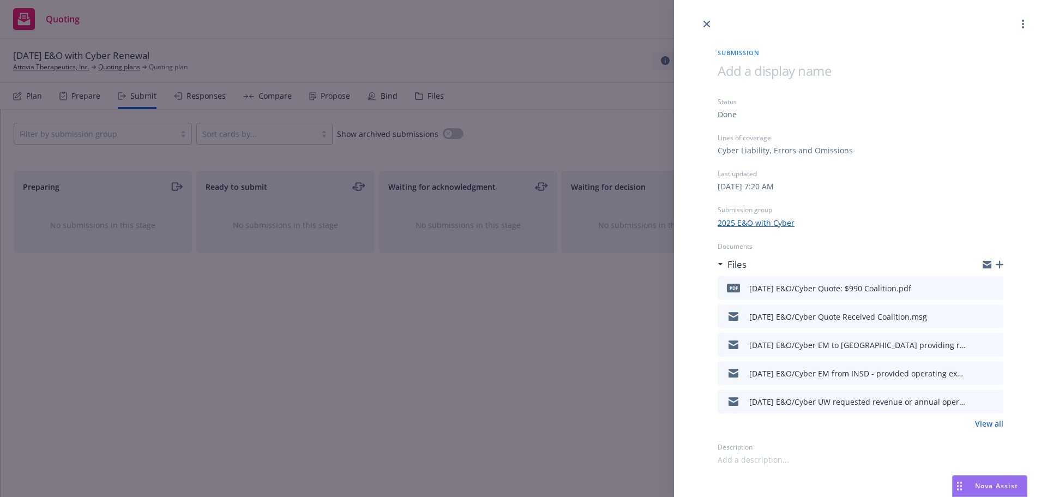
click at [993, 424] on link "View all" at bounding box center [989, 423] width 28 height 11
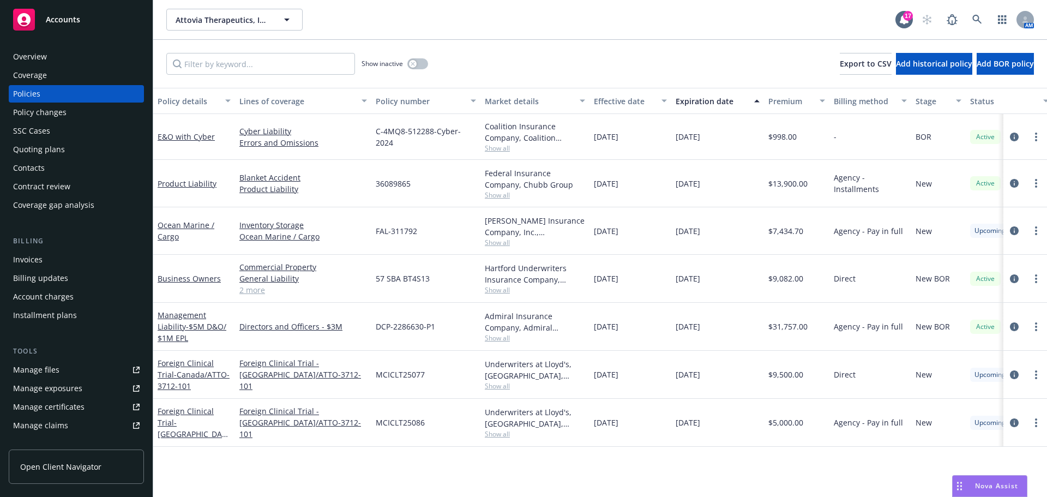
click at [51, 148] on div "Quoting plans" at bounding box center [39, 149] width 52 height 17
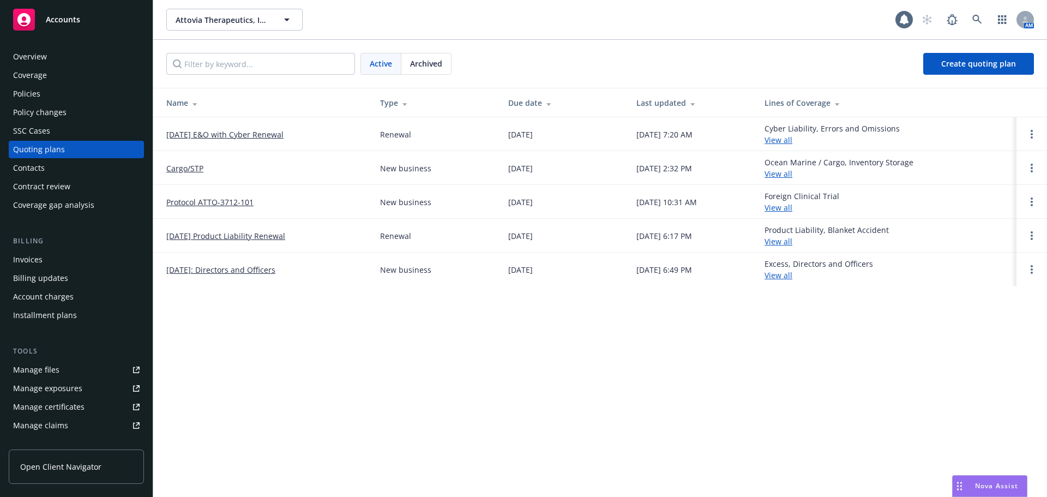
click at [248, 136] on link "[DATE] E&O with Cyber Renewal" at bounding box center [224, 134] width 117 height 11
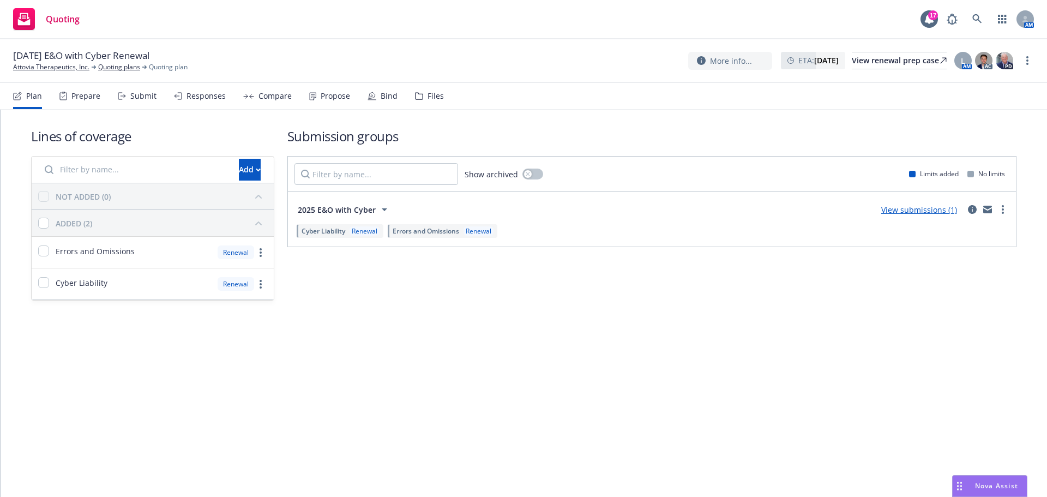
click at [139, 95] on div "Submit" at bounding box center [143, 96] width 26 height 9
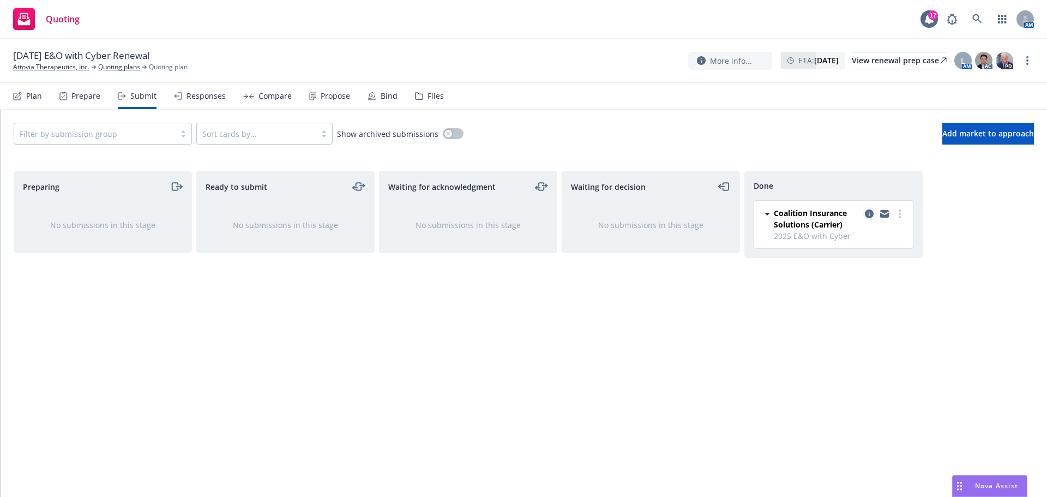
click at [868, 210] on icon "copy logging email" at bounding box center [869, 213] width 9 height 9
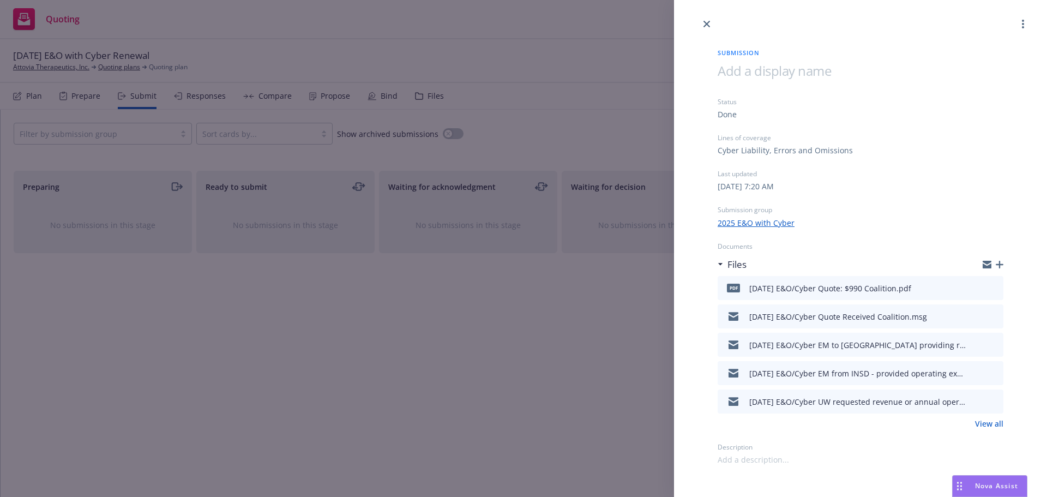
click at [976, 288] on icon "download file" at bounding box center [975, 286] width 7 height 7
click at [707, 22] on icon "close" at bounding box center [707, 24] width 7 height 7
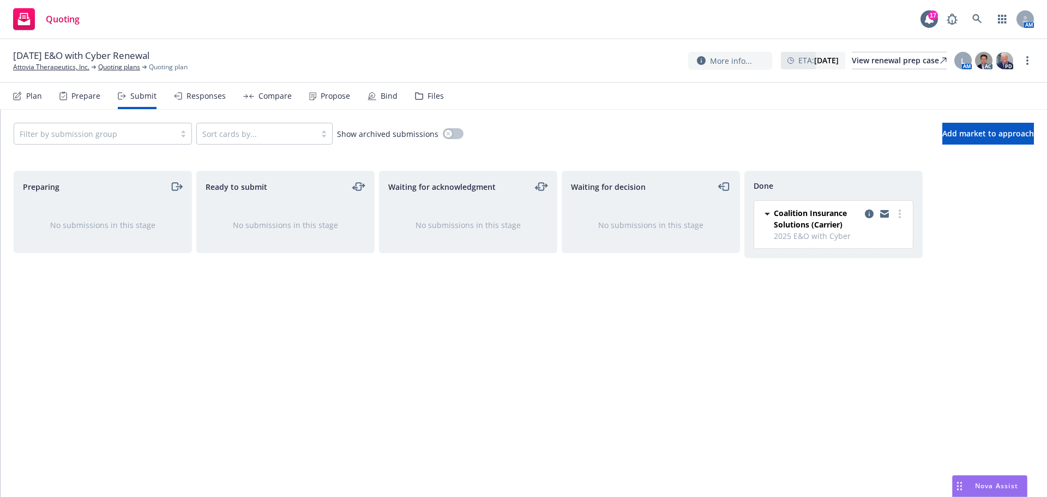
drag, startPoint x: 50, startPoint y: 69, endPoint x: 55, endPoint y: 76, distance: 8.6
click at [50, 69] on link "Attovia Therapeutics, Inc." at bounding box center [51, 67] width 76 height 10
